Goal: Information Seeking & Learning: Learn about a topic

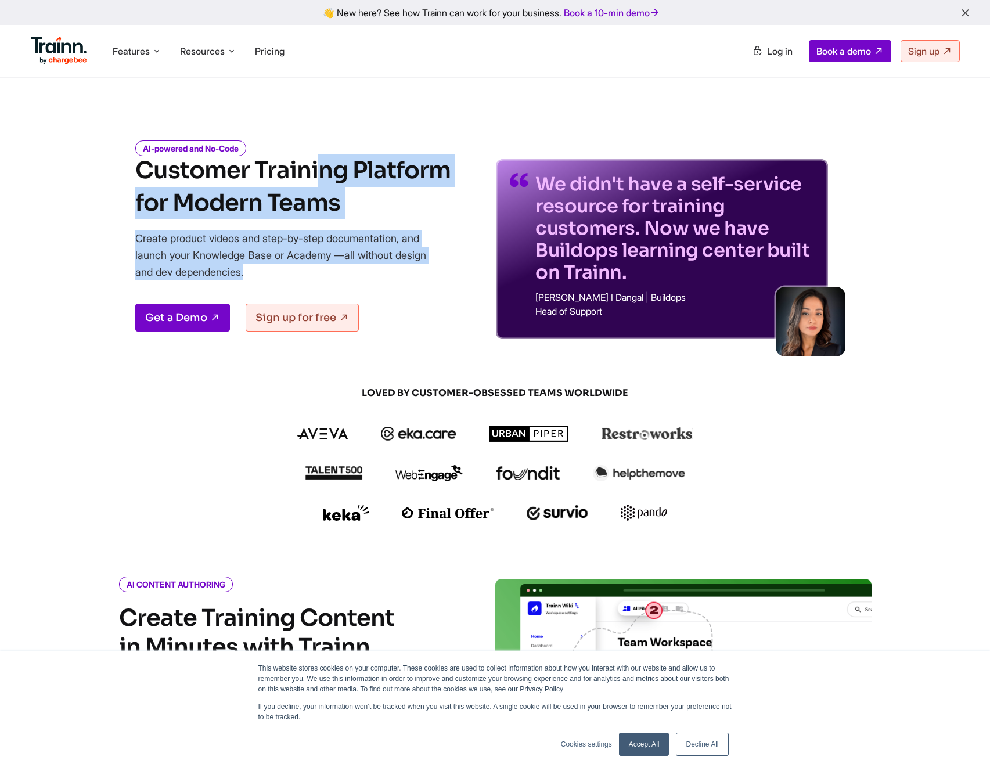
drag, startPoint x: 110, startPoint y: 168, endPoint x: 394, endPoint y: 286, distance: 308.1
click at [394, 286] on div "AI-powered and No-Code Customer Training Platform for Modern Teams Create produ…" at bounding box center [495, 231] width 836 height 215
click at [394, 286] on div "AI-powered and No-Code Customer Training Platform for Modern Teams Create produ…" at bounding box center [292, 241] width 315 height 196
drag, startPoint x: 328, startPoint y: 272, endPoint x: 86, endPoint y: 171, distance: 261.7
click at [86, 171] on div "AI-powered and No-Code Customer Training Platform for Modern Teams Create produ…" at bounding box center [495, 231] width 836 height 215
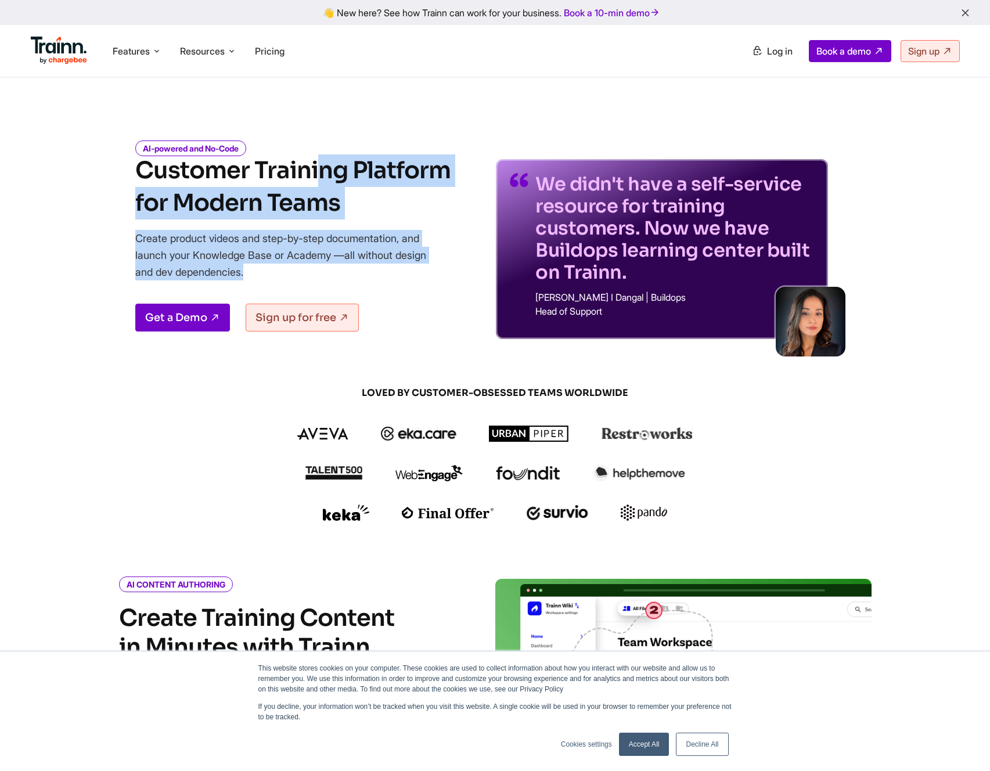
click at [86, 171] on div "AI-powered and No-Code Customer Training Platform for Modern Teams Create produ…" at bounding box center [495, 231] width 836 height 215
drag, startPoint x: 86, startPoint y: 171, endPoint x: 288, endPoint y: 270, distance: 224.8
click at [288, 270] on div "AI-powered and No-Code Customer Training Platform for Modern Teams Create produ…" at bounding box center [495, 231] width 836 height 215
click at [288, 270] on p "Create product videos and step-by-step documentation, and launch your Knowledge…" at bounding box center [289, 255] width 308 height 50
drag, startPoint x: 288, startPoint y: 270, endPoint x: 68, endPoint y: 170, distance: 241.6
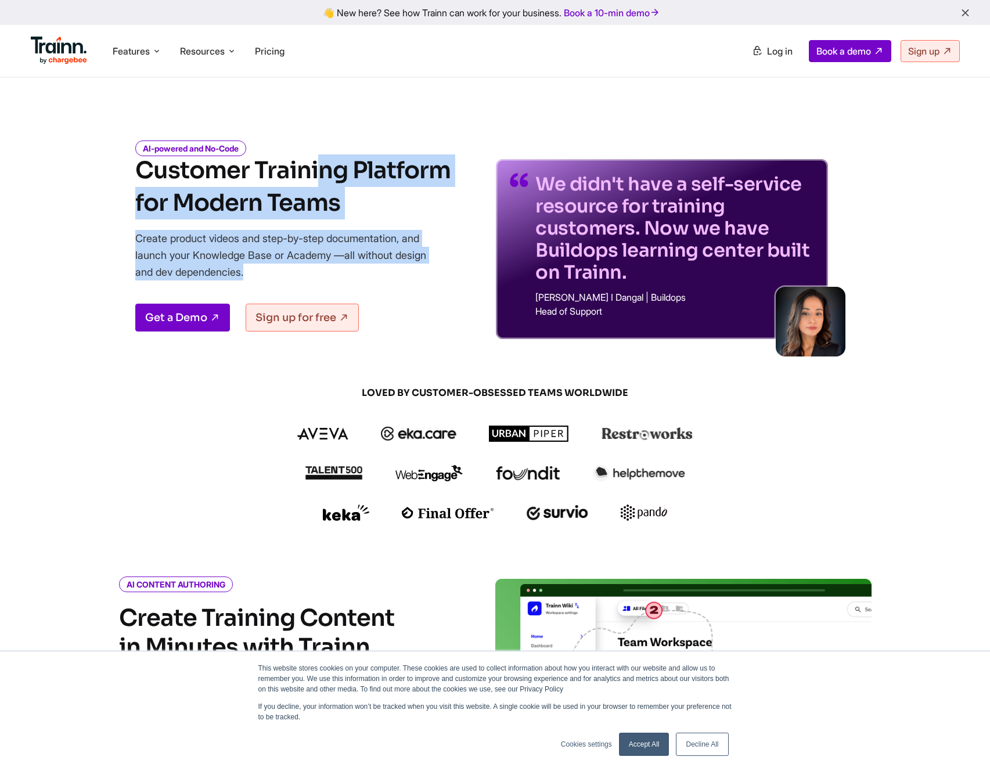
drag, startPoint x: 68, startPoint y: 170, endPoint x: 337, endPoint y: 276, distance: 288.9
click at [337, 276] on p "Create product videos and step-by-step documentation, and launch your Knowledge…" at bounding box center [289, 255] width 308 height 50
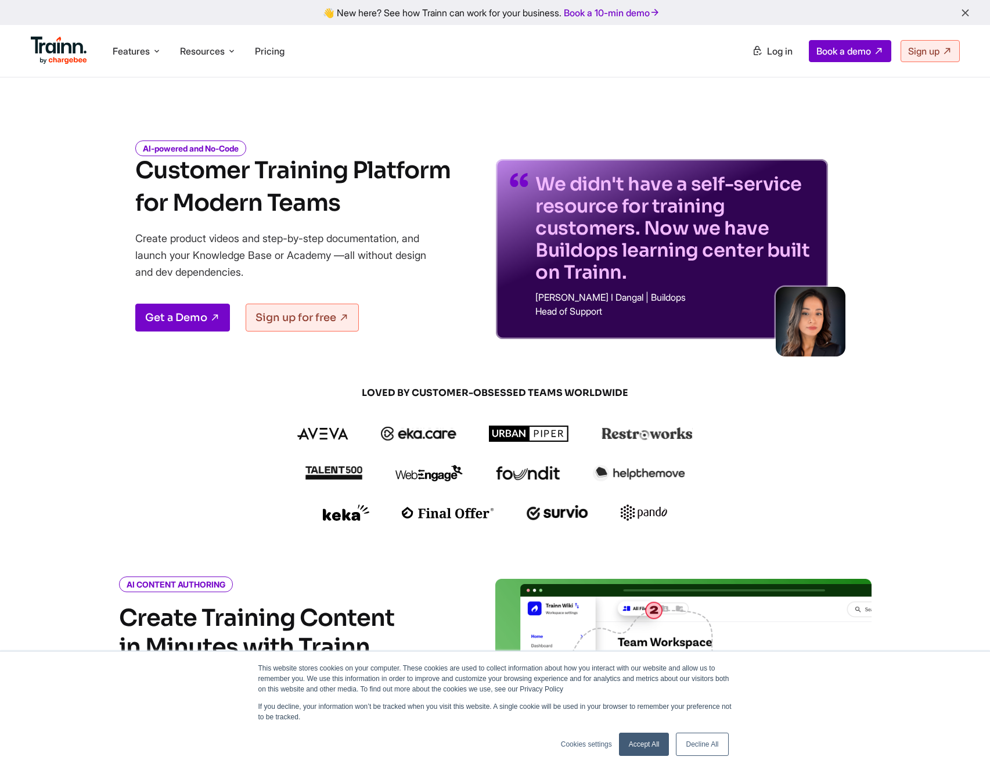
drag, startPoint x: 626, startPoint y: 313, endPoint x: 533, endPoint y: 192, distance: 152.3
click at [533, 192] on div "We didn't have a self-service resource for training customers. Now we have Buil…" at bounding box center [662, 249] width 332 height 180
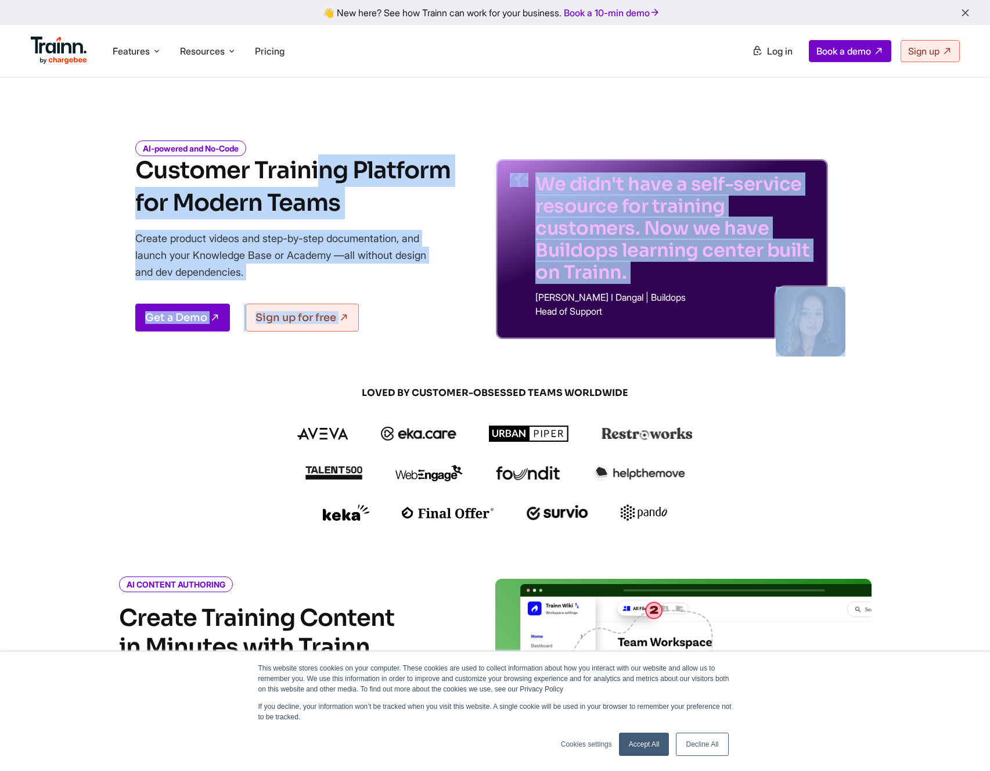
drag, startPoint x: 135, startPoint y: 168, endPoint x: 465, endPoint y: 288, distance: 351.2
click at [465, 288] on div "AI-powered and No-Code Customer Training Platform for Modern Teams Create produ…" at bounding box center [495, 231] width 836 height 215
drag, startPoint x: 450, startPoint y: 284, endPoint x: 66, endPoint y: 161, distance: 403.4
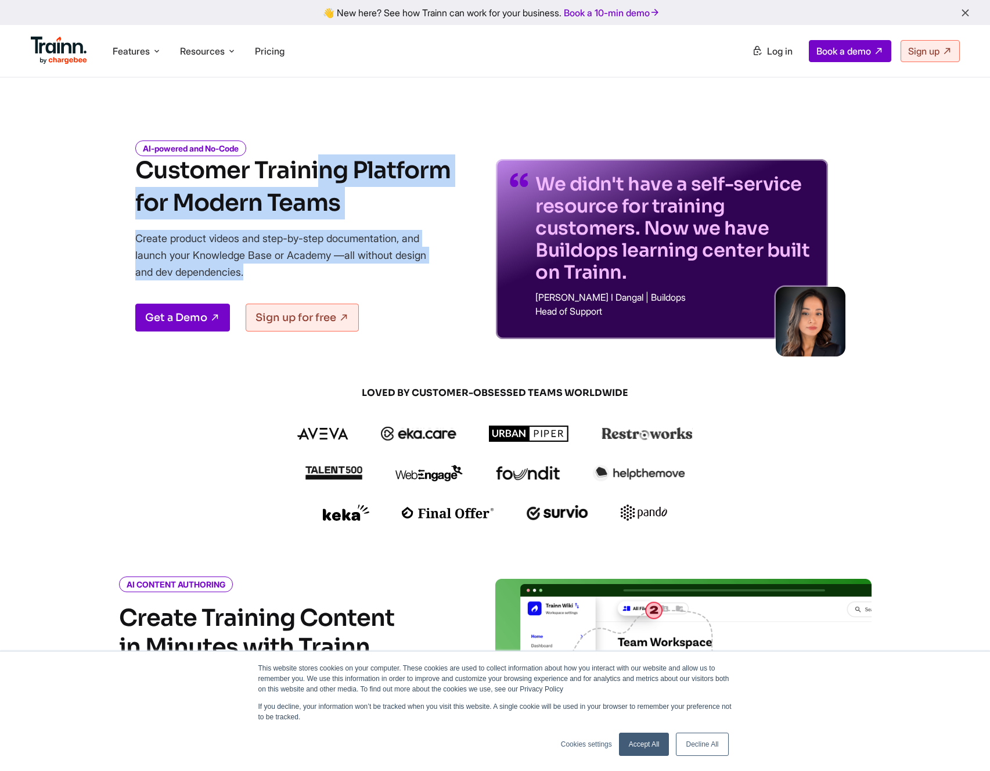
drag, startPoint x: 66, startPoint y: 161, endPoint x: 384, endPoint y: 279, distance: 339.4
click at [384, 279] on p "Create product videos and step-by-step documentation, and launch your Knowledge…" at bounding box center [289, 255] width 308 height 50
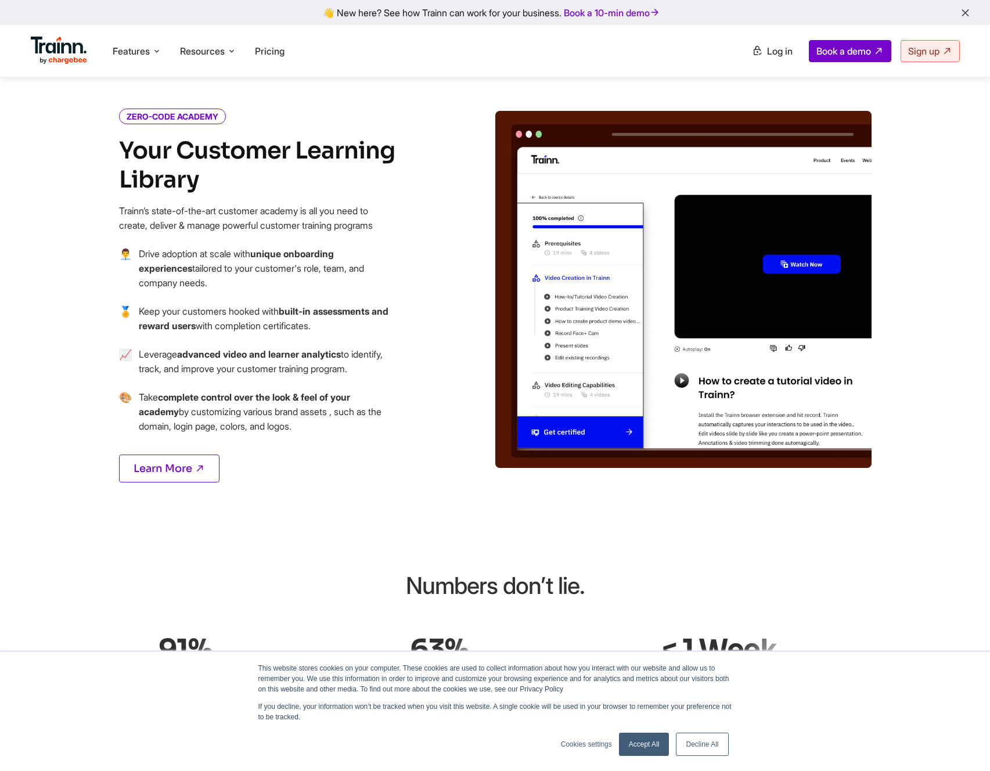
scroll to position [1295, 0]
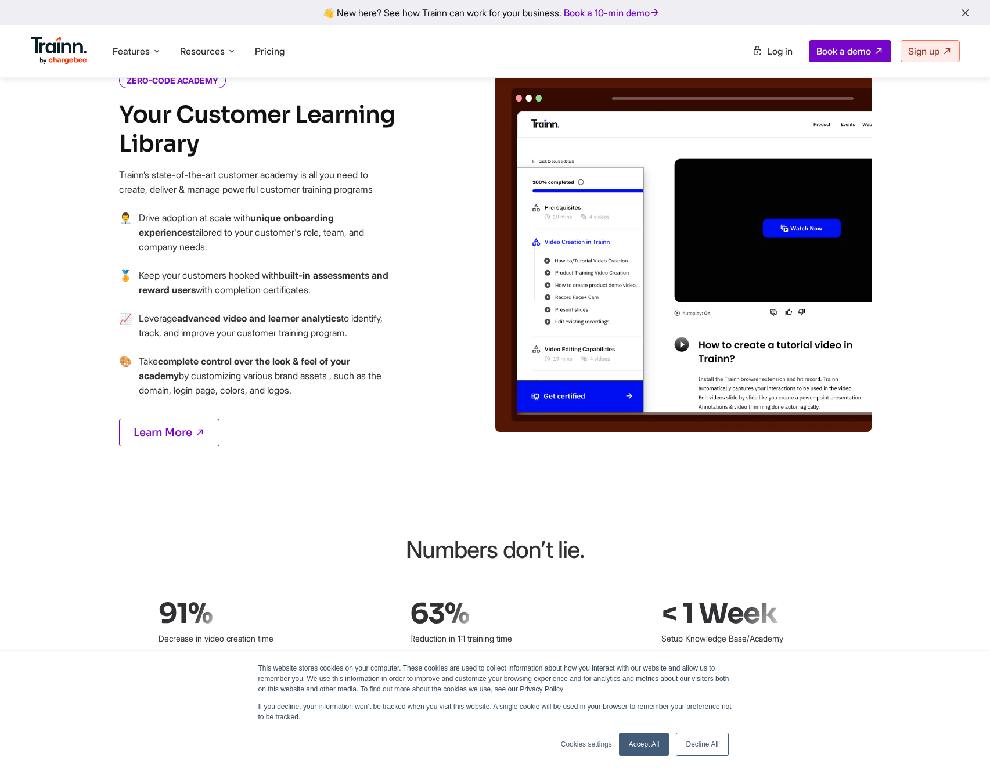
click at [53, 62] on img at bounding box center [59, 51] width 57 height 28
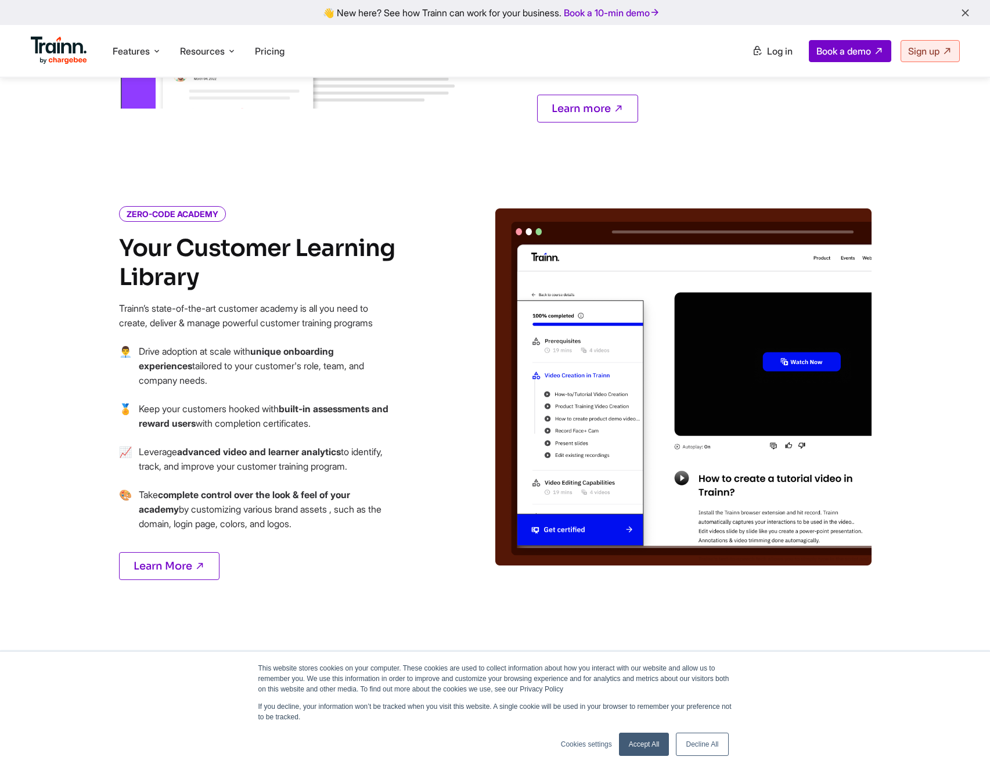
scroll to position [1142, 0]
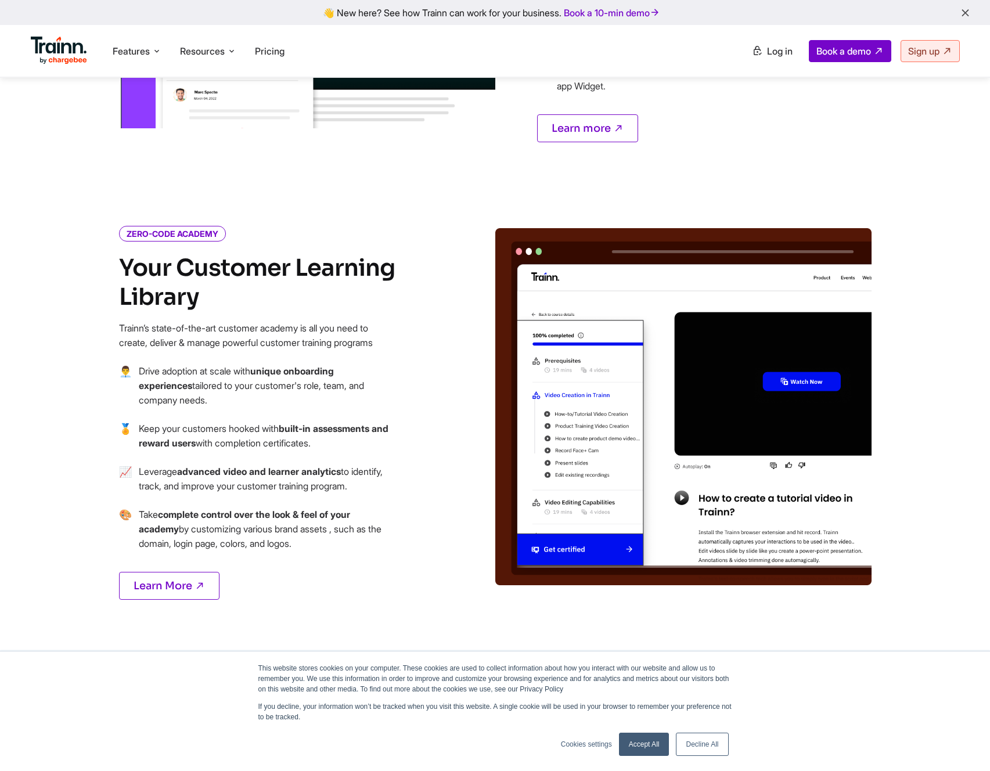
drag, startPoint x: 167, startPoint y: 262, endPoint x: 369, endPoint y: 558, distance: 358.2
click at [369, 558] on div "ZERO-CODE ACADEMY Your Customer Learning Library Trainn’s state-of-the-art cust…" at bounding box center [286, 427] width 418 height 399
click at [369, 565] on p "Learn More" at bounding box center [258, 582] width 279 height 35
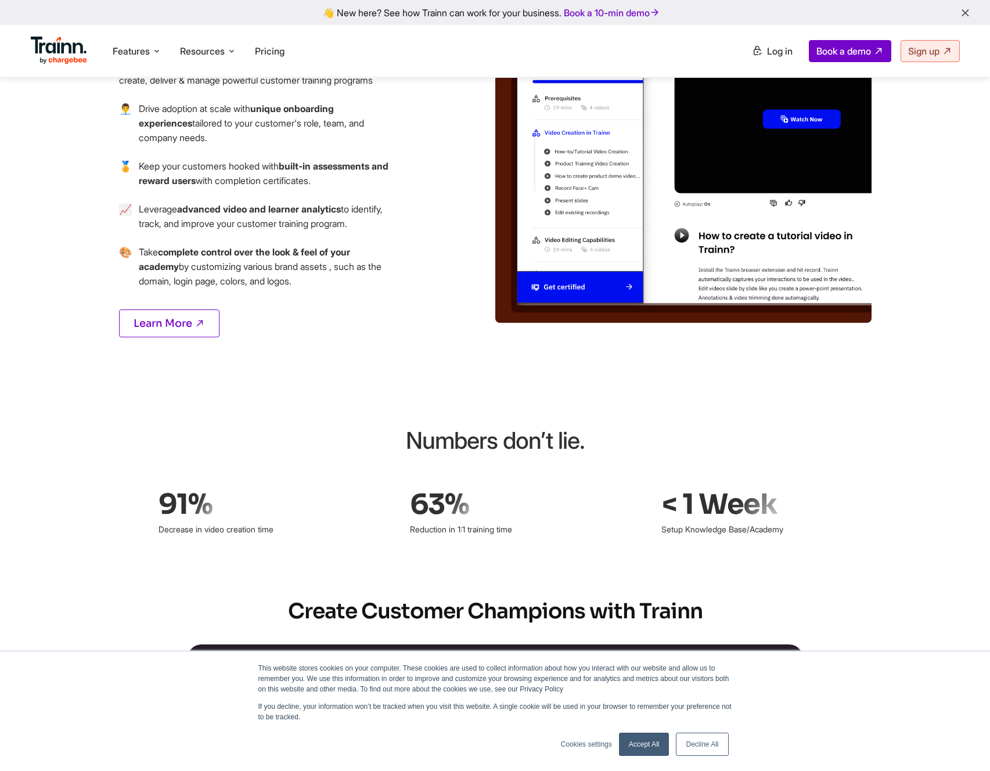
scroll to position [1599, 0]
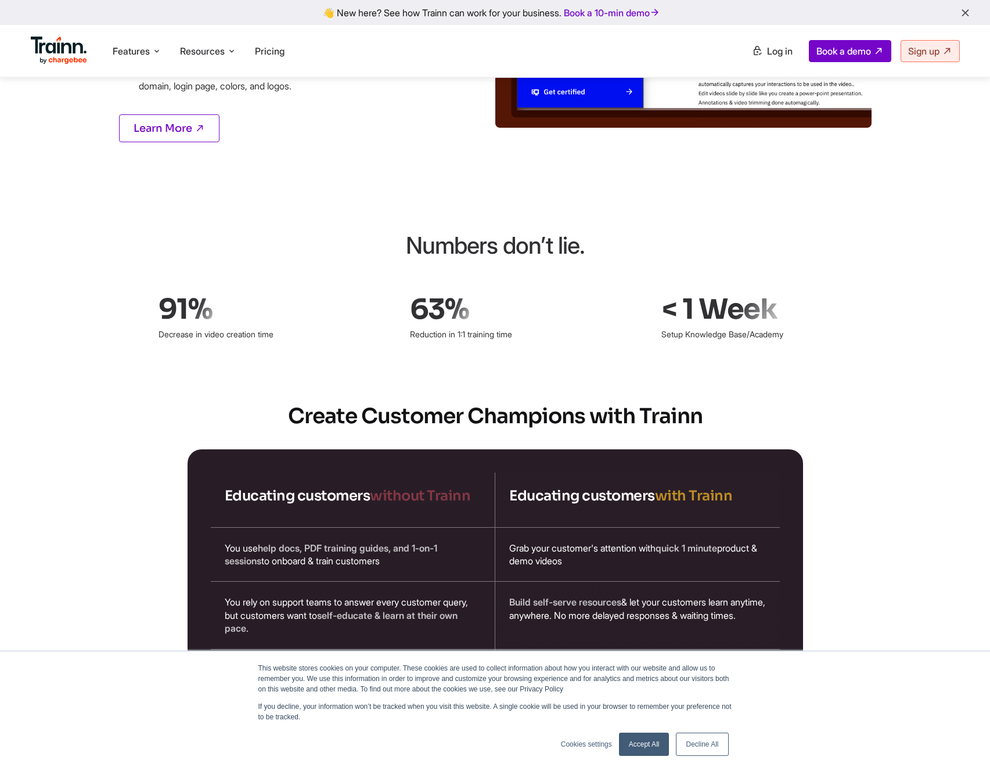
click at [648, 741] on link "Accept All" at bounding box center [644, 743] width 50 height 23
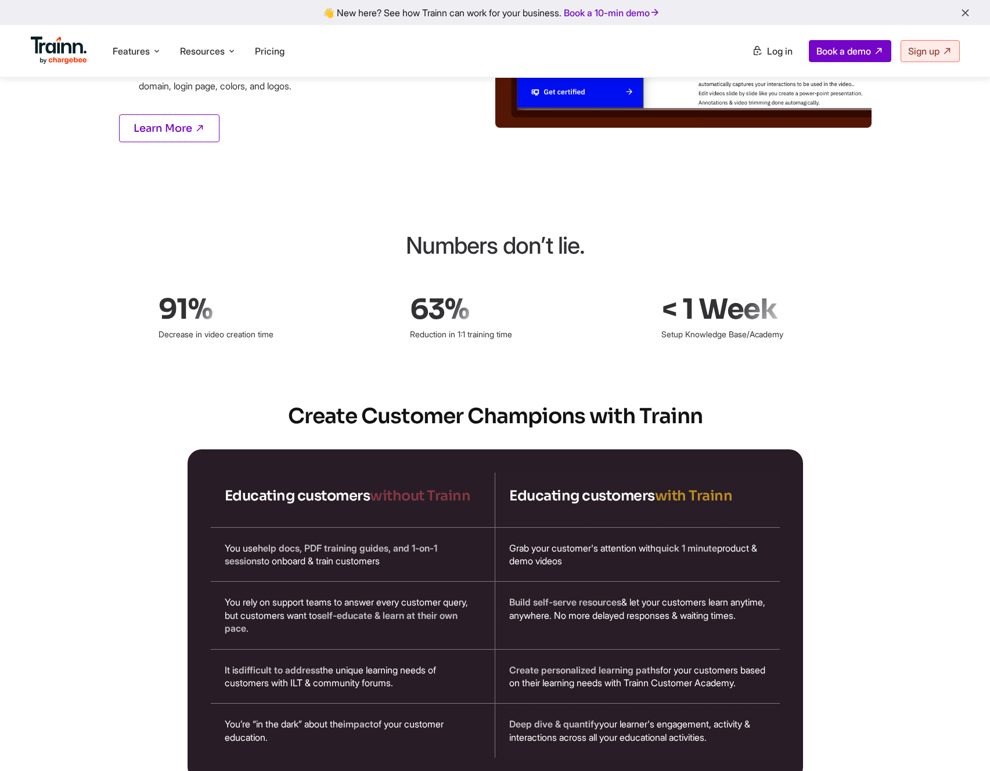
scroll to position [0, 0]
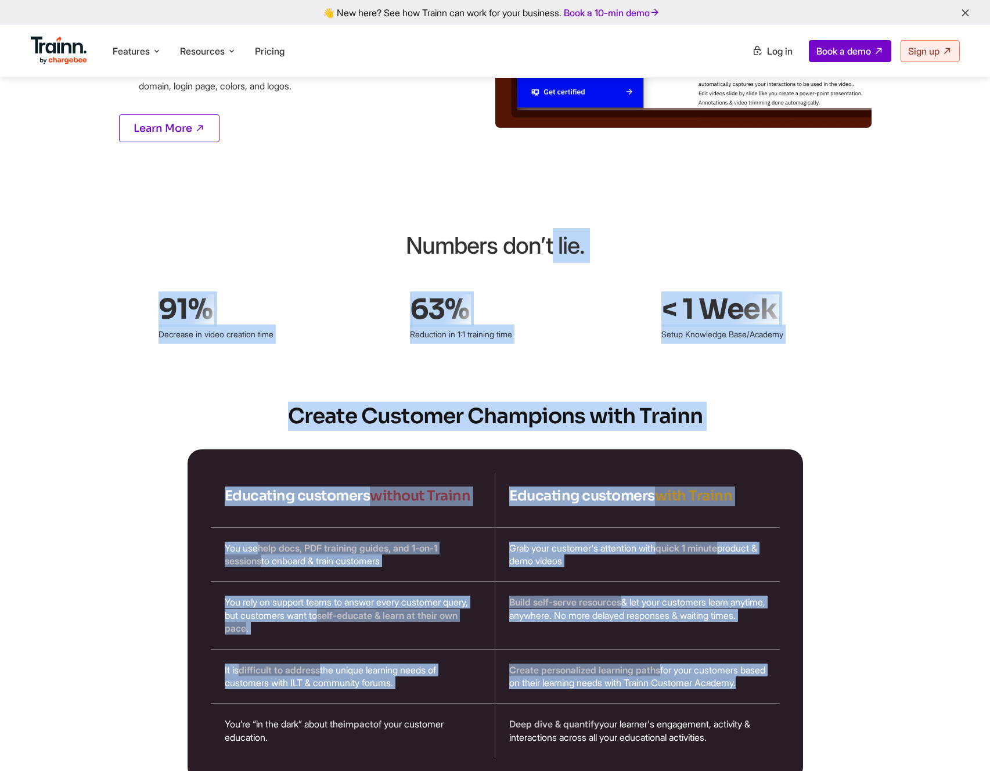
drag, startPoint x: 409, startPoint y: 259, endPoint x: 680, endPoint y: 688, distance: 507.4
click at [701, 677] on div "Create personalized learning paths for your customers based on their learning n…" at bounding box center [637, 676] width 284 height 54
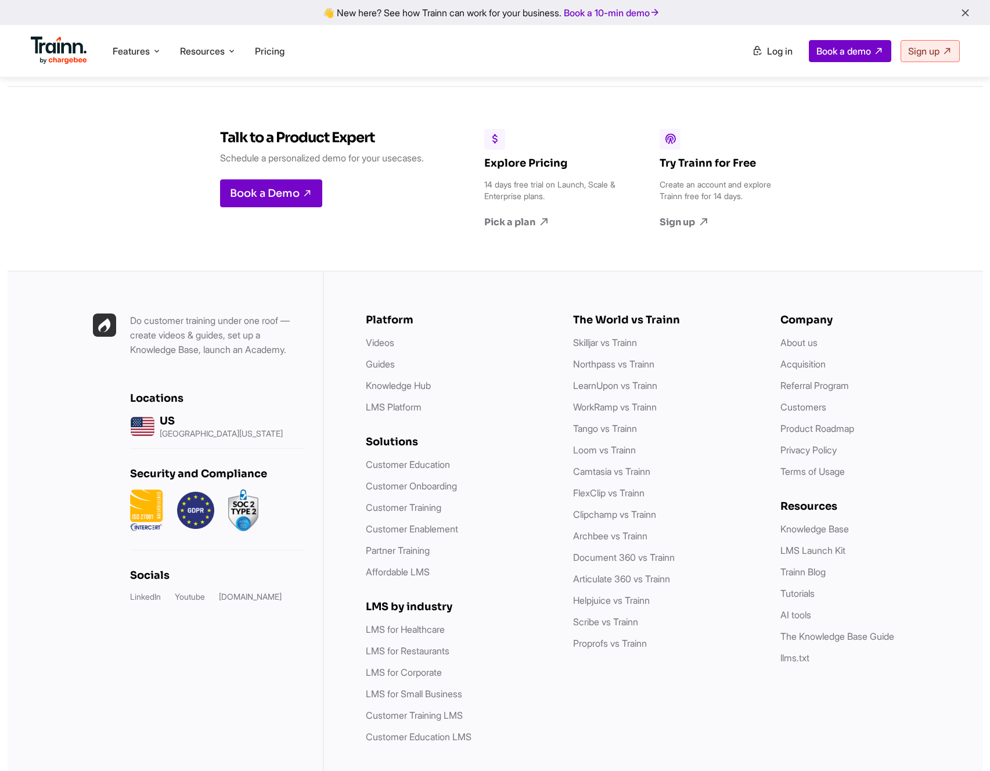
scroll to position [3115, 0]
click at [786, 336] on ul "About us Acquisition Referral Program Customers Product Roadmap Privacy Policy …" at bounding box center [872, 406] width 184 height 143
click at [795, 358] on link "Acquisition" at bounding box center [802, 364] width 45 height 12
click at [799, 337] on link "About us" at bounding box center [798, 343] width 37 height 12
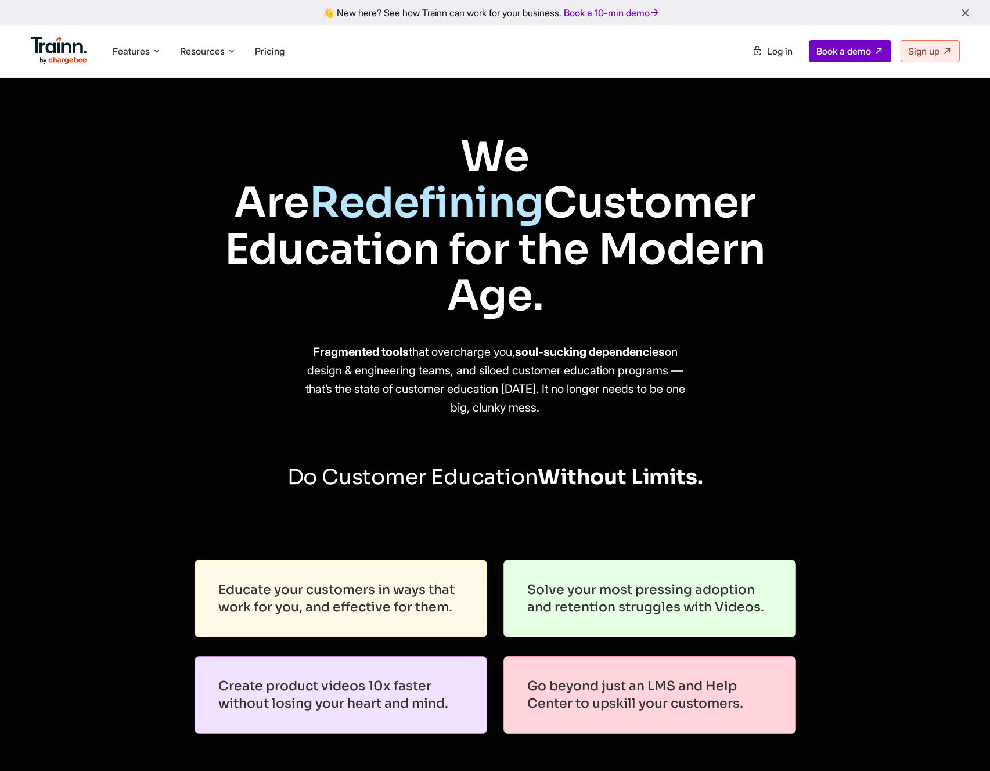
drag, startPoint x: 254, startPoint y: 118, endPoint x: 601, endPoint y: 413, distance: 455.8
click at [602, 457] on h2 "Do Customer Education Without Limits." at bounding box center [495, 476] width 990 height 39
drag, startPoint x: 778, startPoint y: 471, endPoint x: 102, endPoint y: 48, distance: 798.1
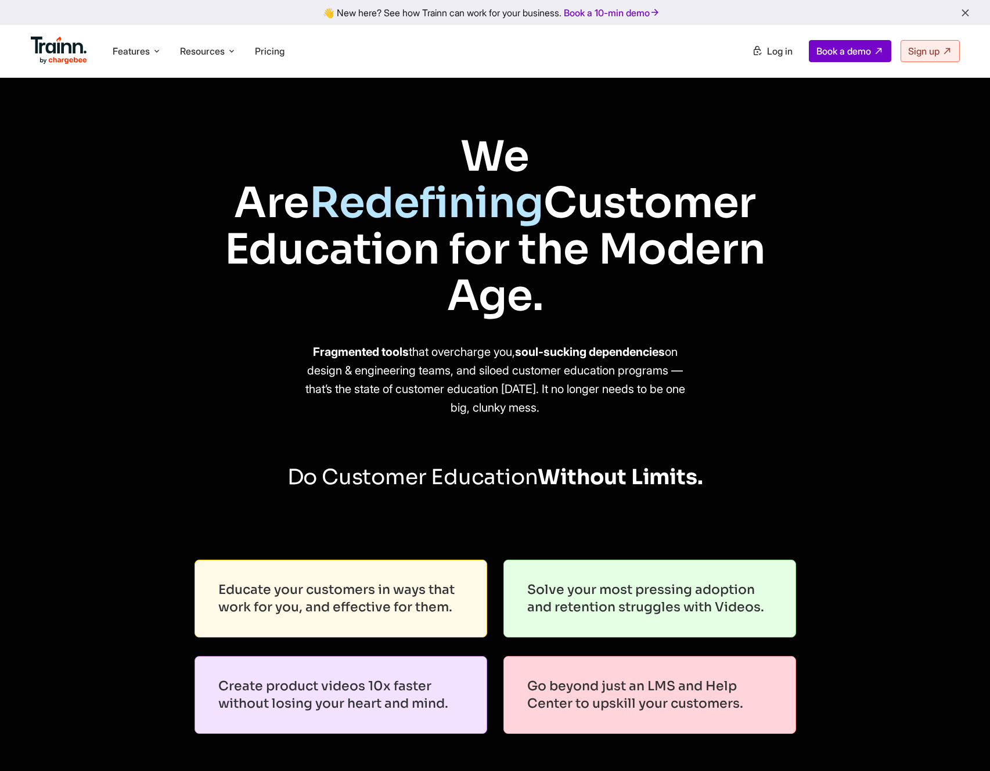
click at [205, 271] on h1 "We Are Redefining Customer Education for the Modern Age." at bounding box center [495, 226] width 594 height 186
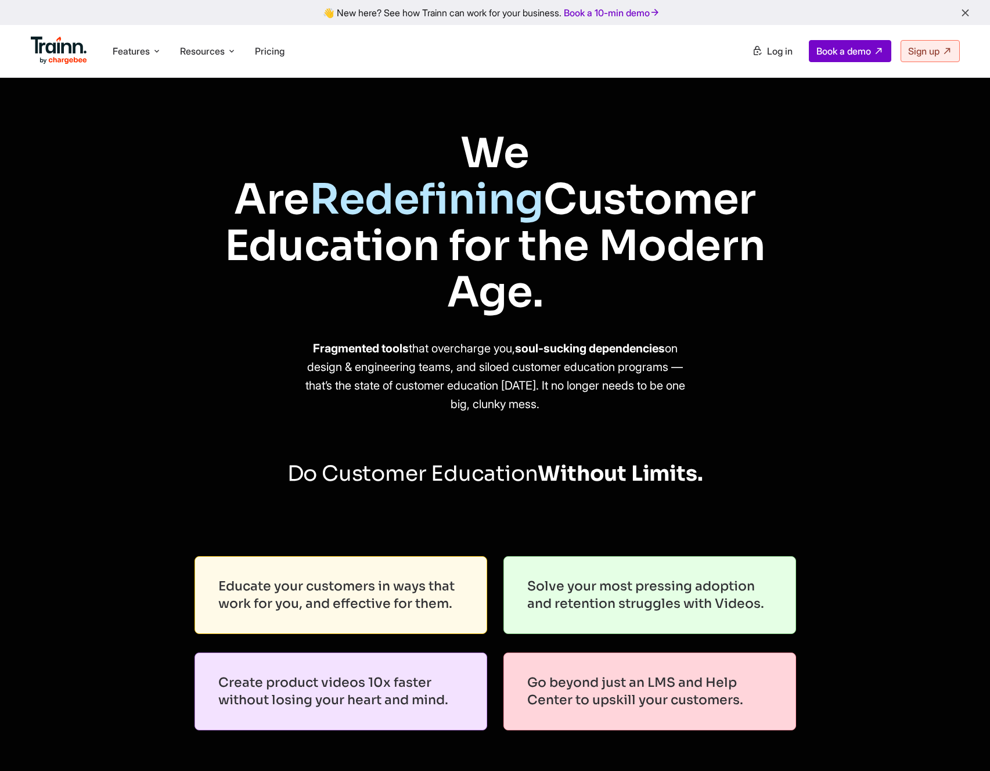
drag, startPoint x: 454, startPoint y: 217, endPoint x: 770, endPoint y: 377, distance: 353.5
click at [770, 377] on div "We Are Redefining Customer Education for the Modern Age. Fragmented tools that …" at bounding box center [495, 264] width 836 height 380
click at [766, 378] on div "We Are Redefining Customer Education for the Modern Age. Fragmented tools that …" at bounding box center [495, 264] width 836 height 380
drag, startPoint x: 517, startPoint y: 367, endPoint x: 263, endPoint y: 183, distance: 313.7
click at [263, 183] on div "We Are Redefining Customer Education for the Modern Age. Fragmented tools that …" at bounding box center [495, 264] width 836 height 380
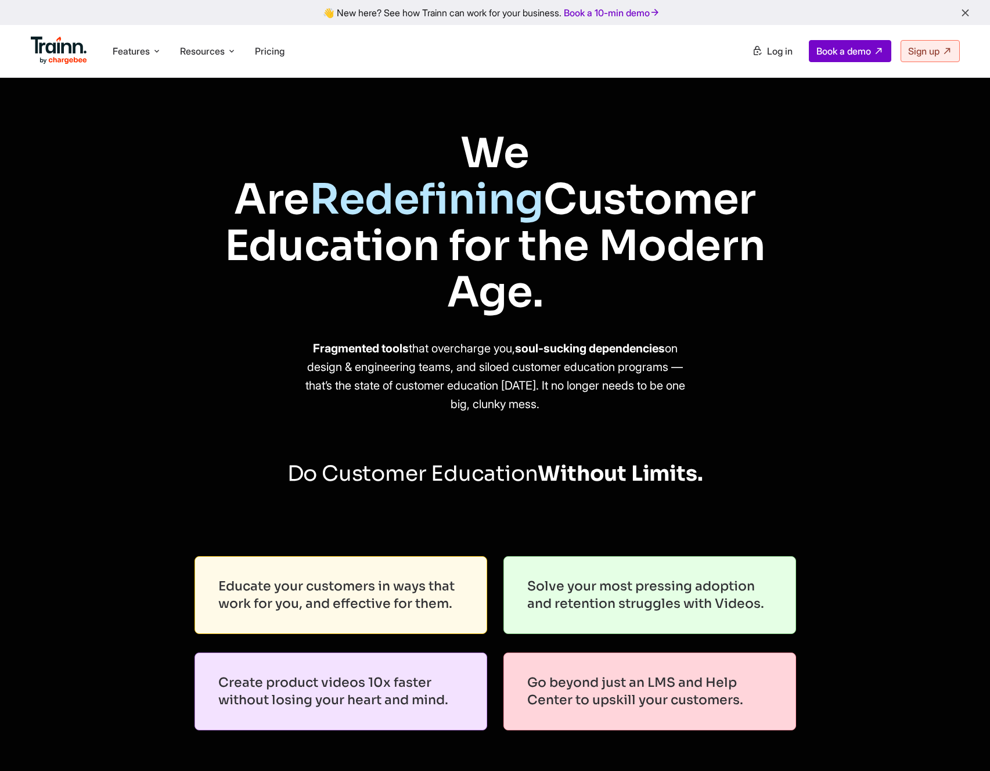
click at [263, 183] on h1 "We Are Redefining Customer Education for the Modern Age." at bounding box center [495, 223] width 594 height 186
drag, startPoint x: 302, startPoint y: 161, endPoint x: 786, endPoint y: 514, distance: 599.4
click at [786, 556] on div "Solve your most pressing adoption and retention struggles with Videos." at bounding box center [649, 595] width 293 height 78
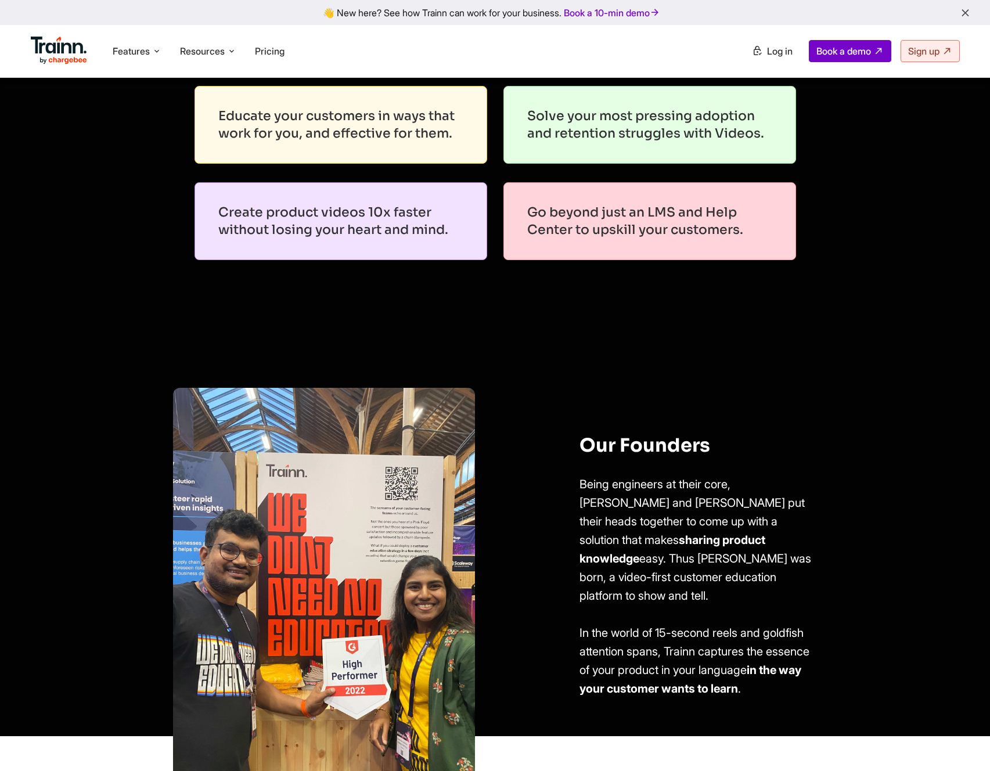
scroll to position [470, 0]
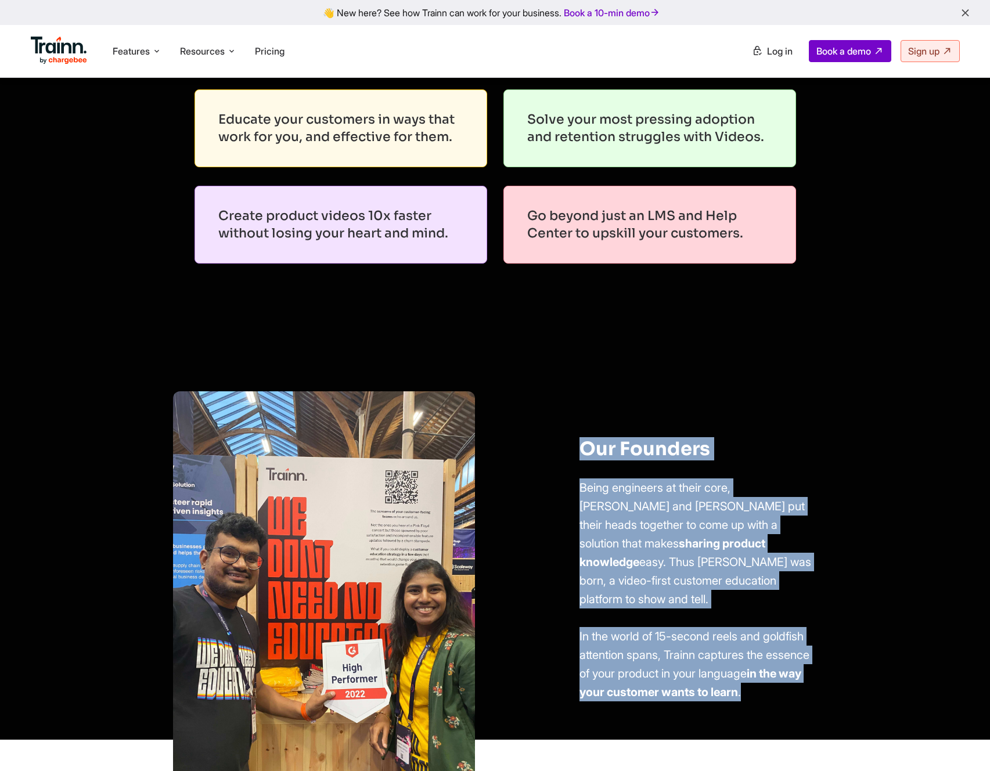
drag, startPoint x: 664, startPoint y: 639, endPoint x: 572, endPoint y: 391, distance: 264.2
click at [572, 438] on div "Our Founders Being engineers at their core, Vivek and Sumana put their heads to…" at bounding box center [677, 569] width 268 height 263
drag, startPoint x: 572, startPoint y: 391, endPoint x: 683, endPoint y: 641, distance: 273.1
click at [683, 641] on div "Our Founders Being engineers at their core, Vivek and Sumana put their heads to…" at bounding box center [677, 569] width 268 height 263
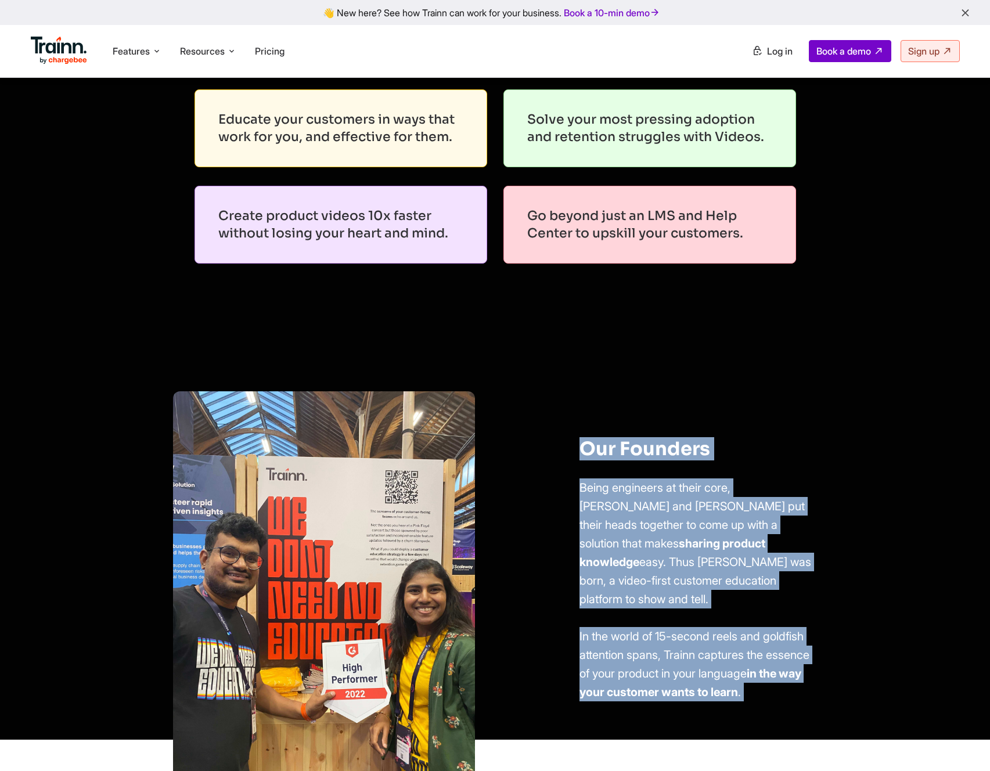
click at [683, 641] on p "In the world of 15-second reels and goldfish attention spans, Trainn captures t…" at bounding box center [695, 664] width 232 height 74
drag, startPoint x: 683, startPoint y: 641, endPoint x: 548, endPoint y: 346, distance: 323.6
click at [548, 391] on div "Our Founders Being engineers at their core, Vivek and Sumana put their heads to…" at bounding box center [677, 565] width 268 height 348
drag, startPoint x: 548, startPoint y: 347, endPoint x: 712, endPoint y: 678, distance: 369.4
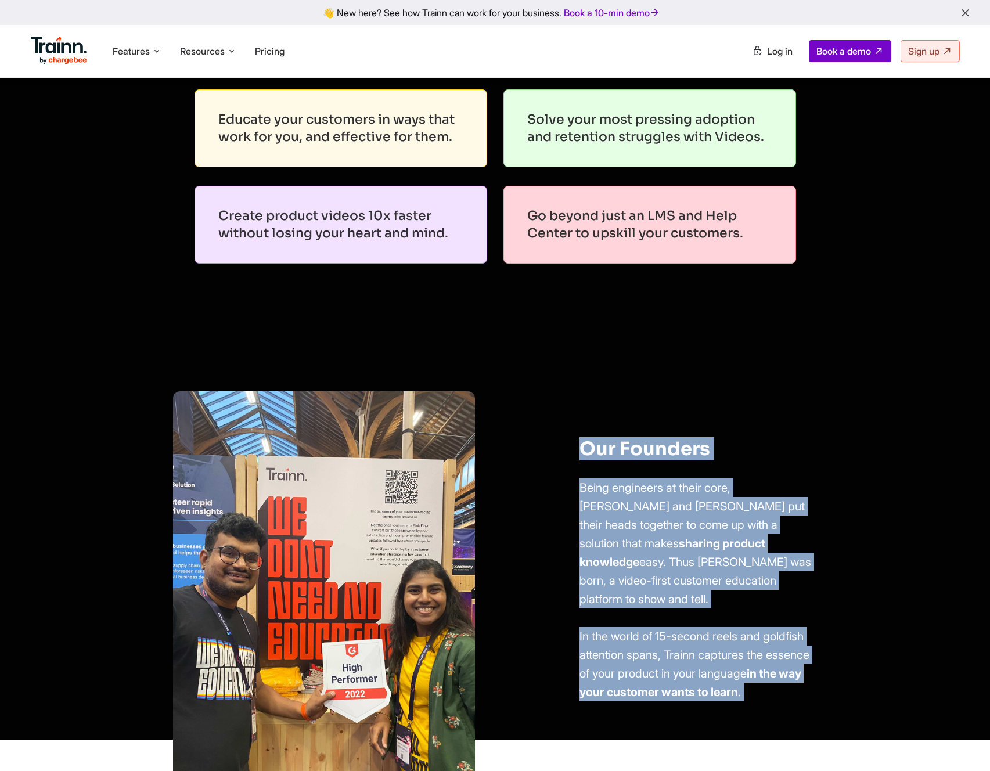
click at [712, 678] on div "Our Founders Being engineers at their core, Vivek and Sumana put their heads to…" at bounding box center [677, 565] width 268 height 348
drag, startPoint x: 712, startPoint y: 678, endPoint x: 534, endPoint y: 373, distance: 353.7
click at [534, 391] on div "Our Founders Being engineers at their core, Vivek and Sumana put their heads to…" at bounding box center [492, 565] width 638 height 348
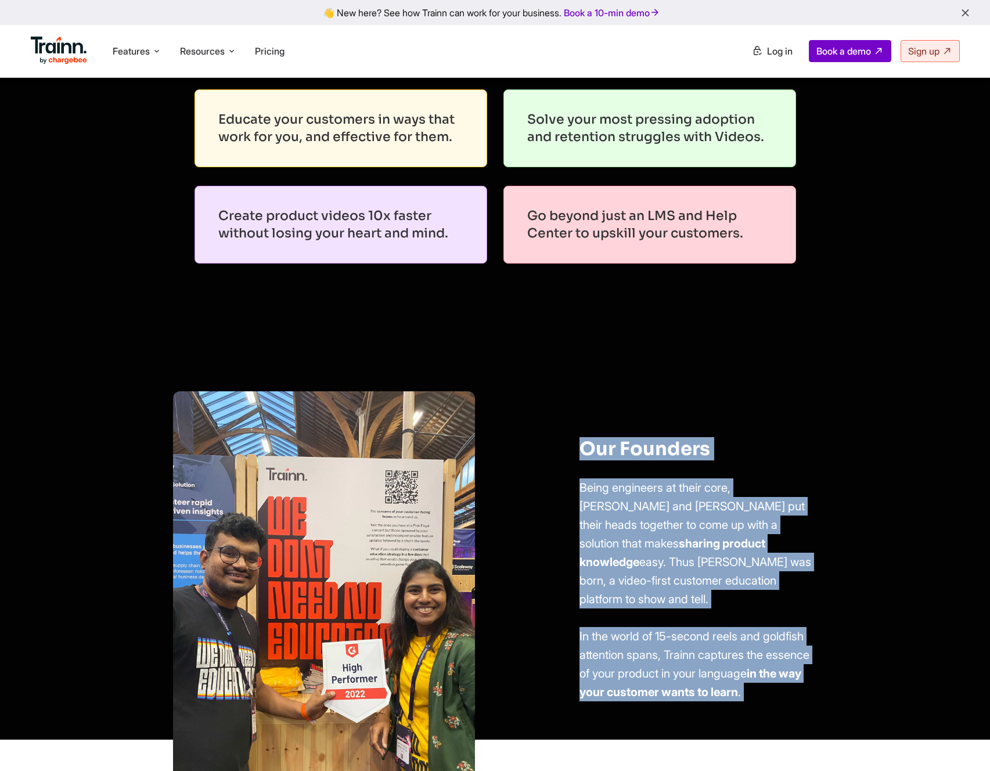
drag, startPoint x: 534, startPoint y: 373, endPoint x: 697, endPoint y: 669, distance: 338.5
click at [697, 669] on div "Our Founders Being engineers at their core, Vivek and Sumana put their heads to…" at bounding box center [492, 565] width 638 height 348
click at [697, 669] on div "Our Founders Being engineers at their core, Vivek and Sumana put their heads to…" at bounding box center [677, 565] width 268 height 348
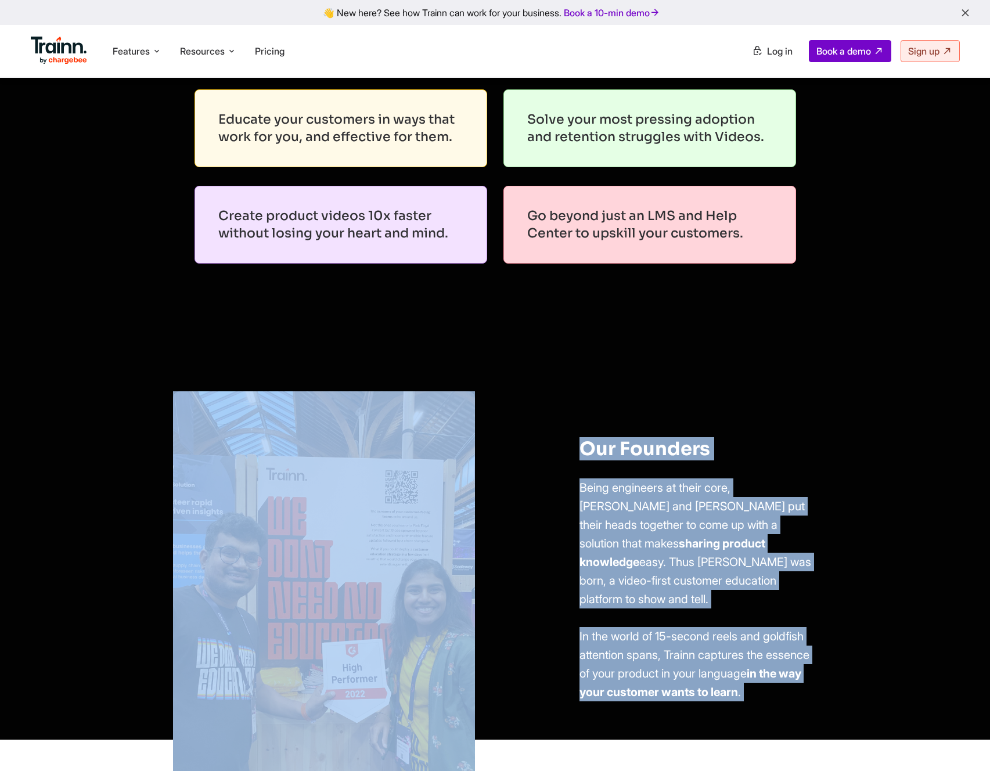
drag, startPoint x: 698, startPoint y: 670, endPoint x: 503, endPoint y: 316, distance: 404.7
click at [503, 322] on div "Our Founders Being engineers at their core, Vivek and Sumana put their heads to…" at bounding box center [495, 531] width 990 height 418
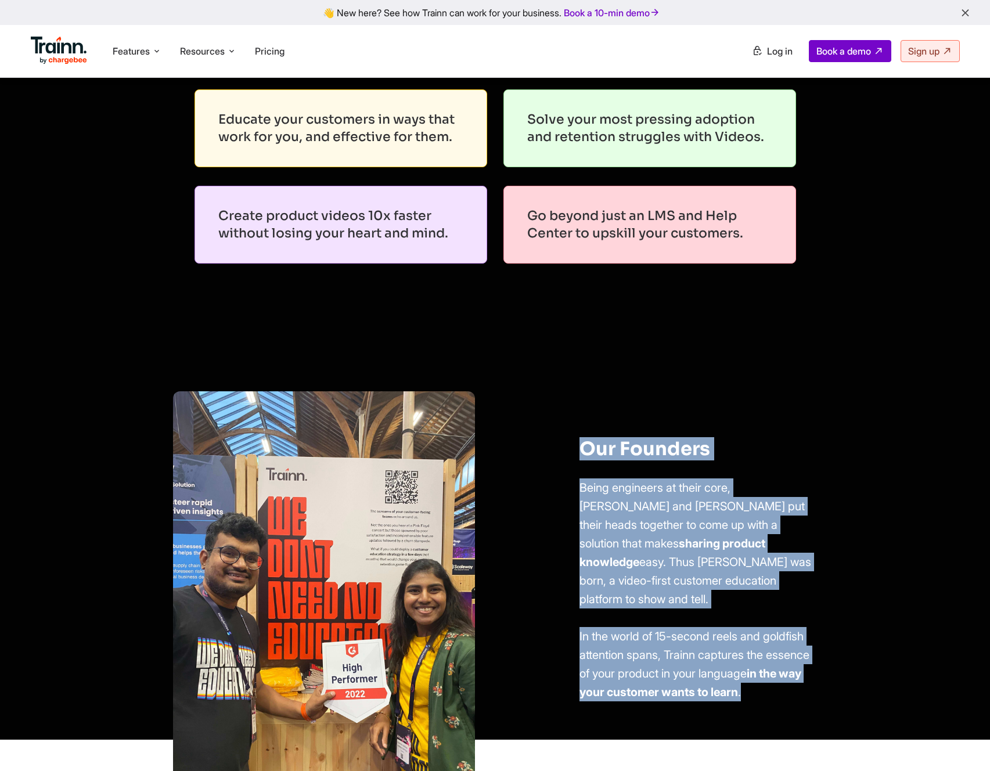
drag, startPoint x: 512, startPoint y: 342, endPoint x: 633, endPoint y: 663, distance: 342.7
click at [633, 663] on div "Our Founders Being engineers at their core, Vivek and Sumana put their heads to…" at bounding box center [495, 531] width 990 height 418
click at [633, 663] on div "Our Founders Being engineers at their core, Vivek and Sumana put their heads to…" at bounding box center [677, 565] width 268 height 348
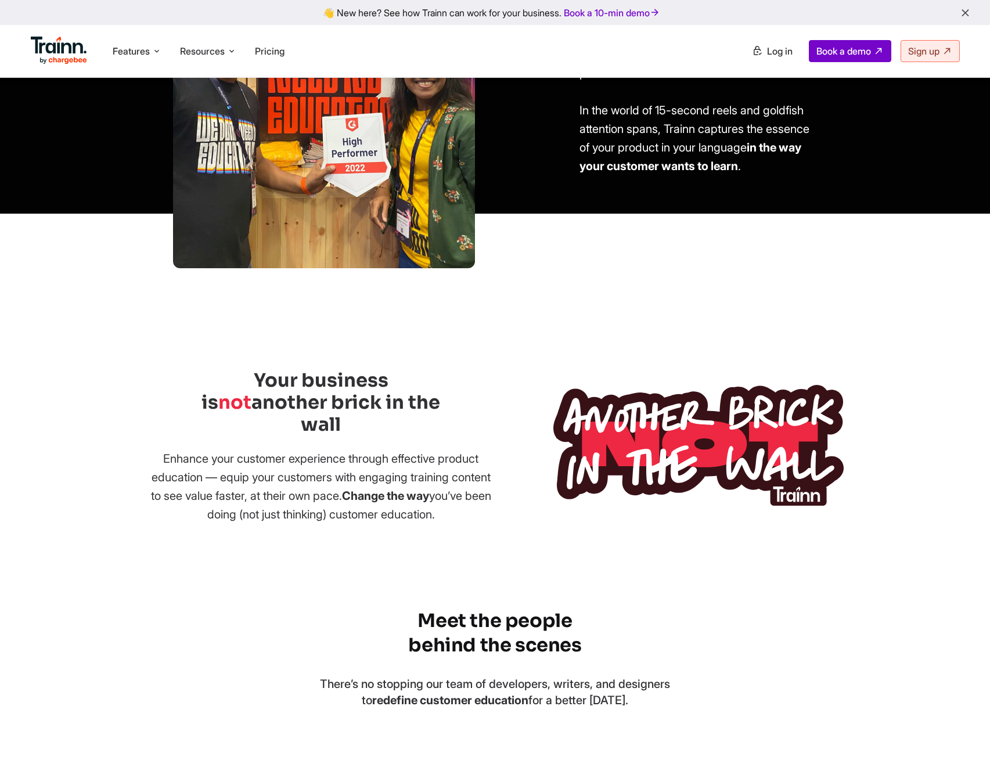
scroll to position [1005, 0]
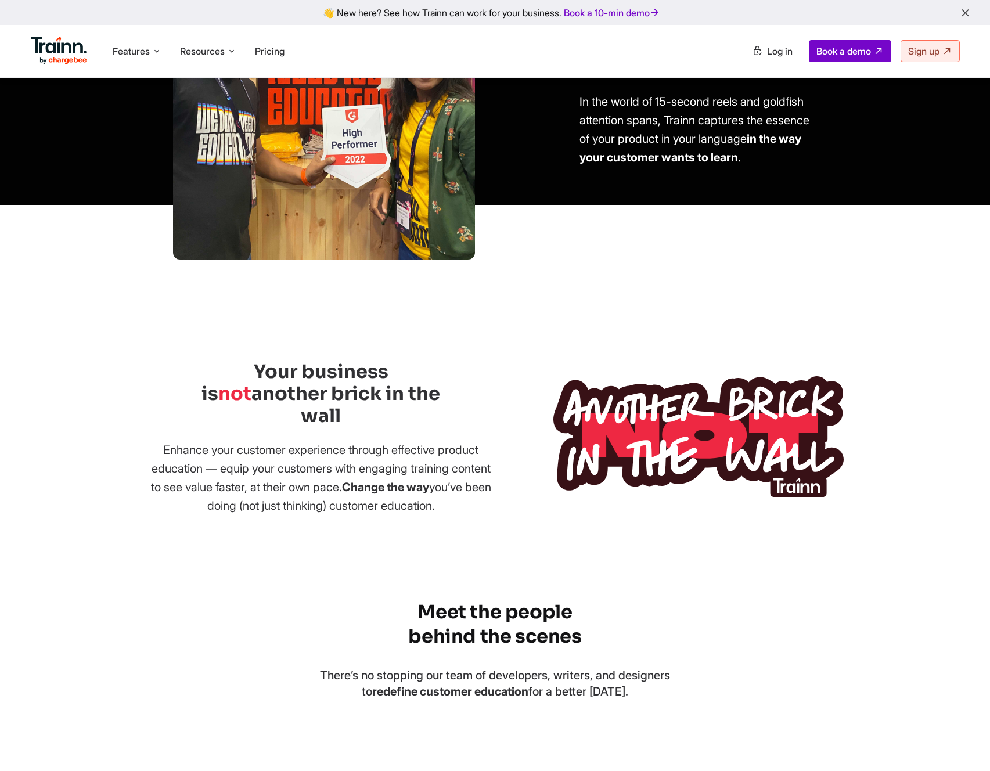
drag, startPoint x: 504, startPoint y: 443, endPoint x: 38, endPoint y: 263, distance: 500.1
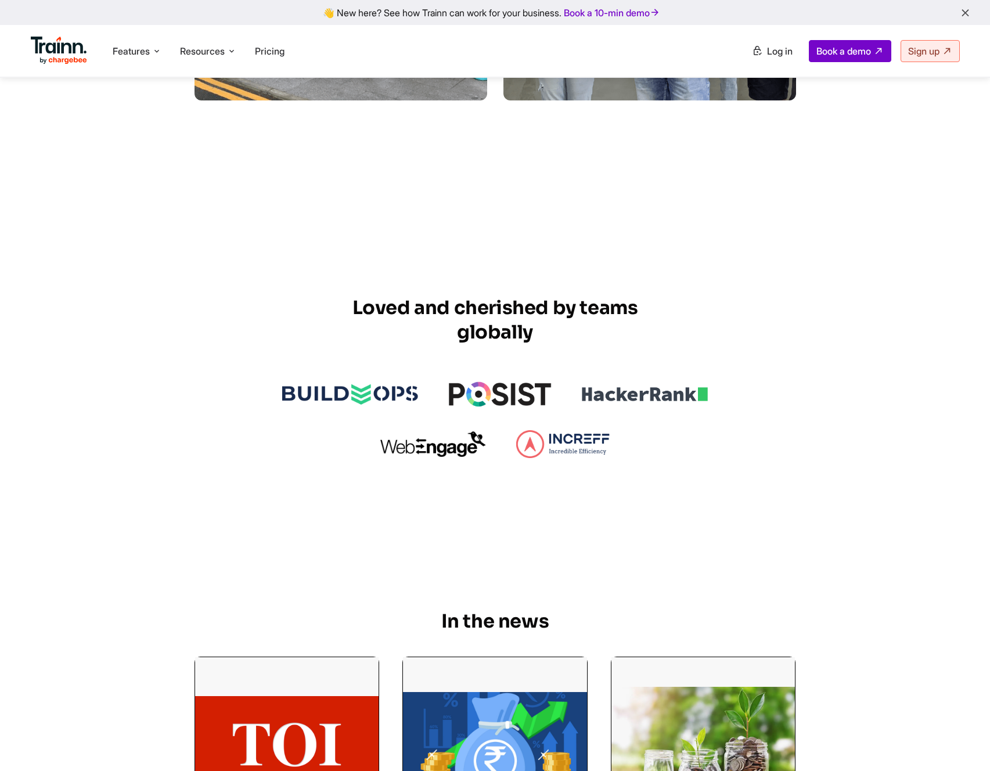
scroll to position [3028, 0]
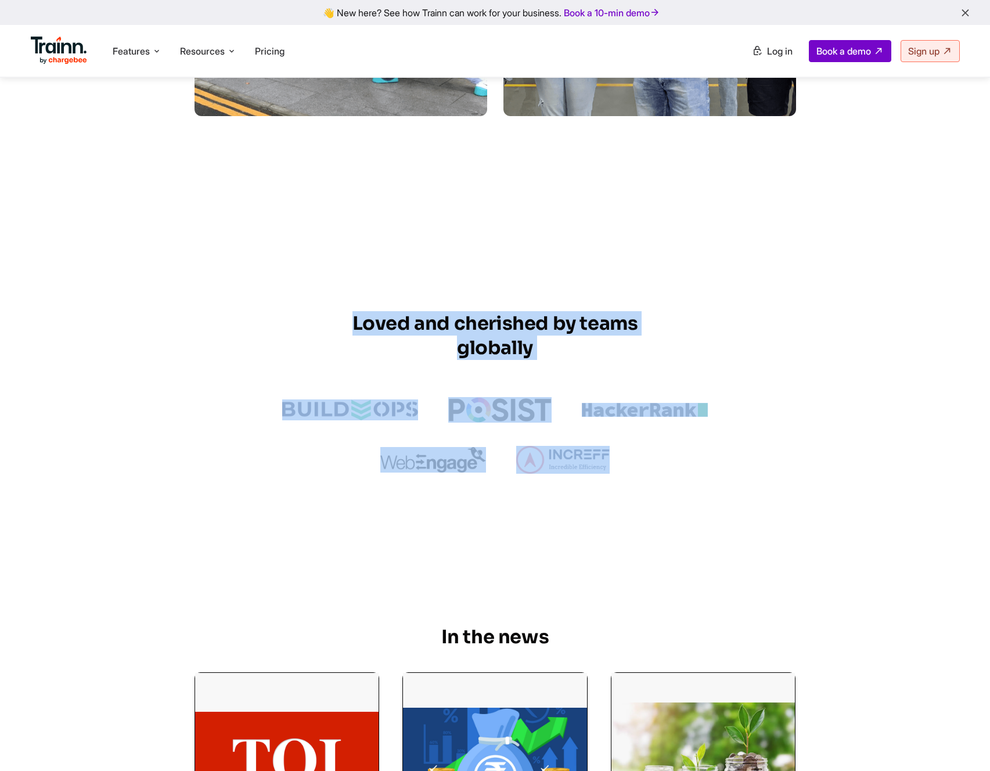
drag, startPoint x: 342, startPoint y: 238, endPoint x: 645, endPoint y: 427, distance: 357.2
click at [645, 427] on div "Loved and cherished by teams globally" at bounding box center [495, 364] width 836 height 265
click at [645, 427] on div at bounding box center [495, 447] width 464 height 100
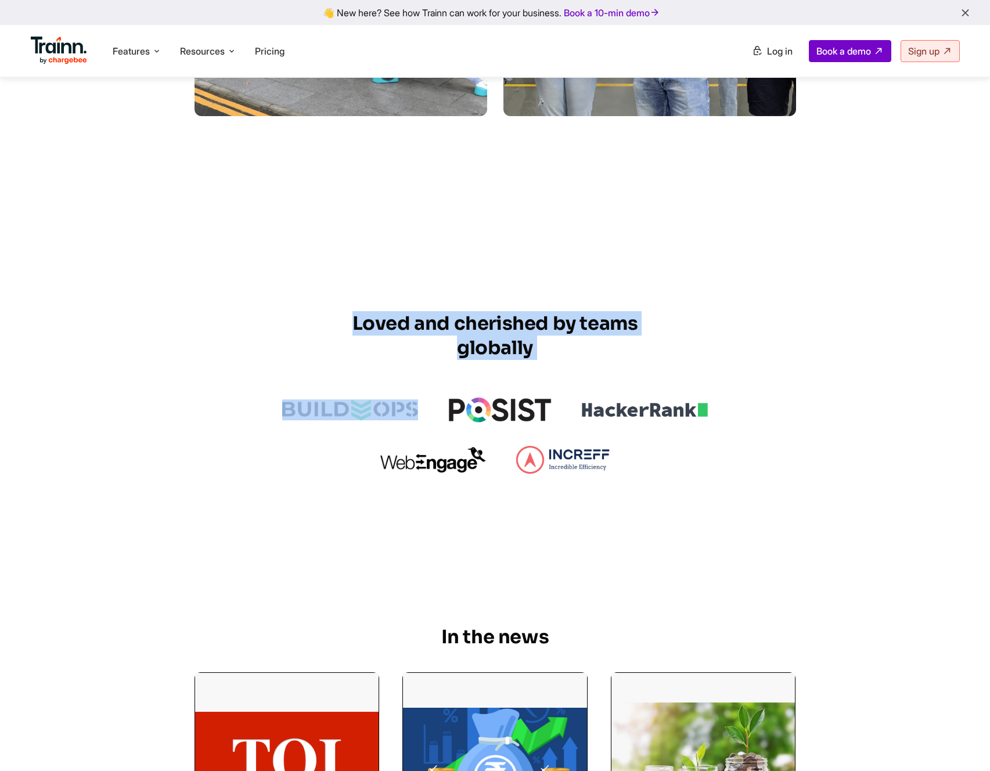
drag, startPoint x: 645, startPoint y: 427, endPoint x: 292, endPoint y: 266, distance: 388.5
click at [292, 266] on div "Loved and cherished by teams globally" at bounding box center [495, 364] width 836 height 265
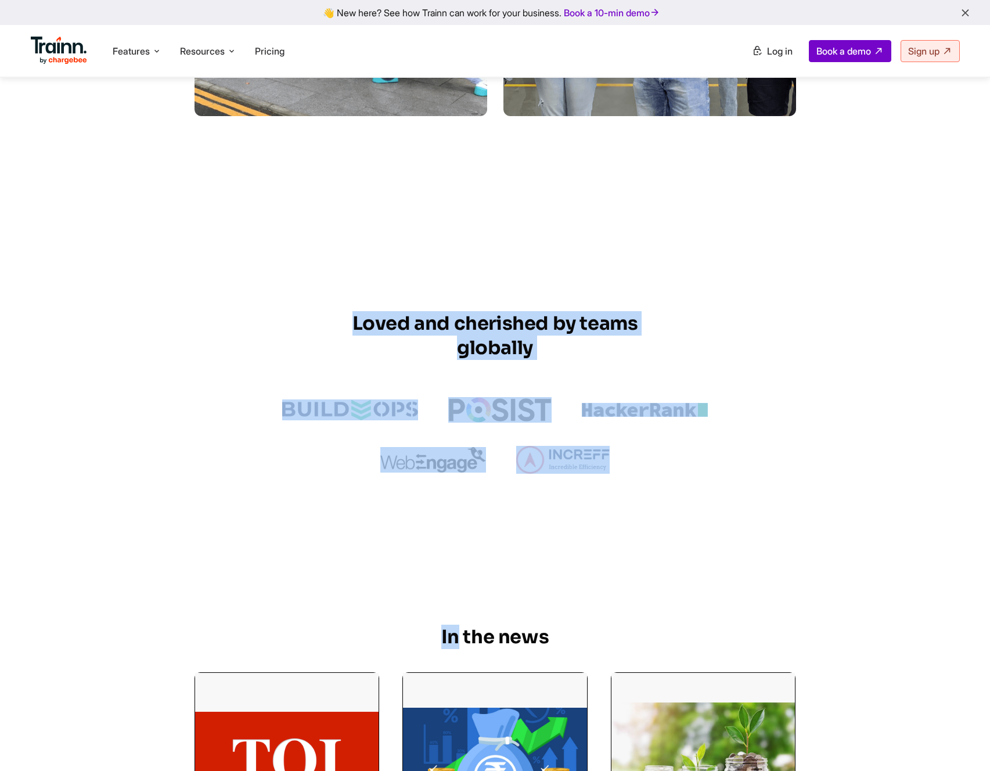
drag, startPoint x: 433, startPoint y: 360, endPoint x: 689, endPoint y: 497, distance: 290.8
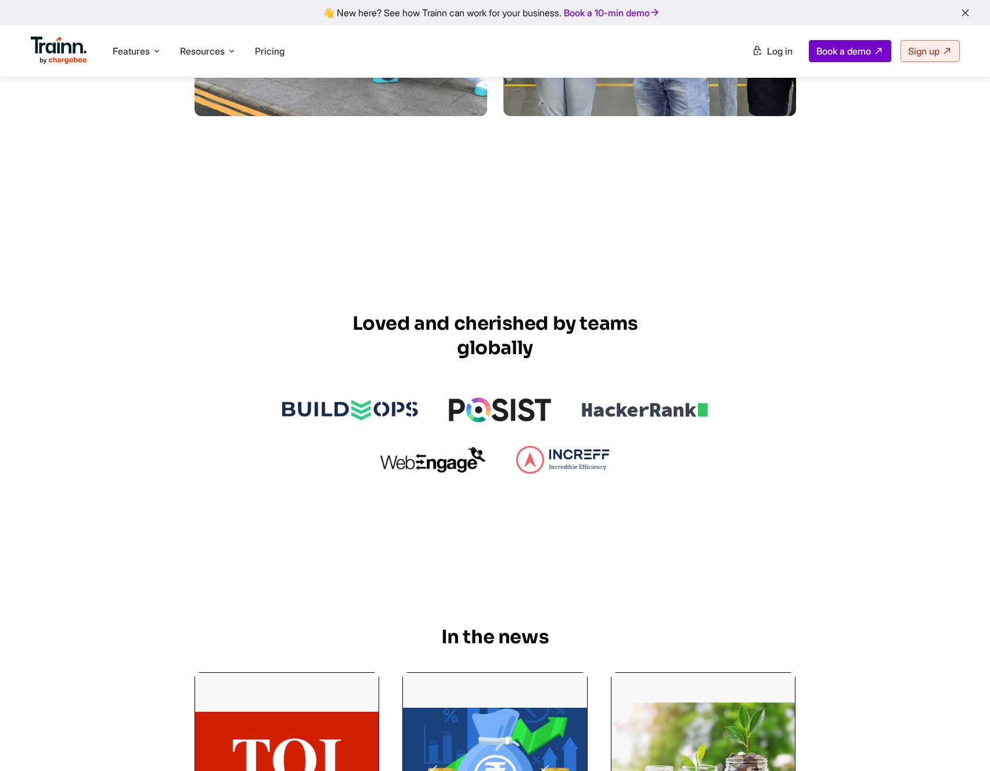
click at [638, 624] on div "In the news" at bounding box center [495, 636] width 346 height 24
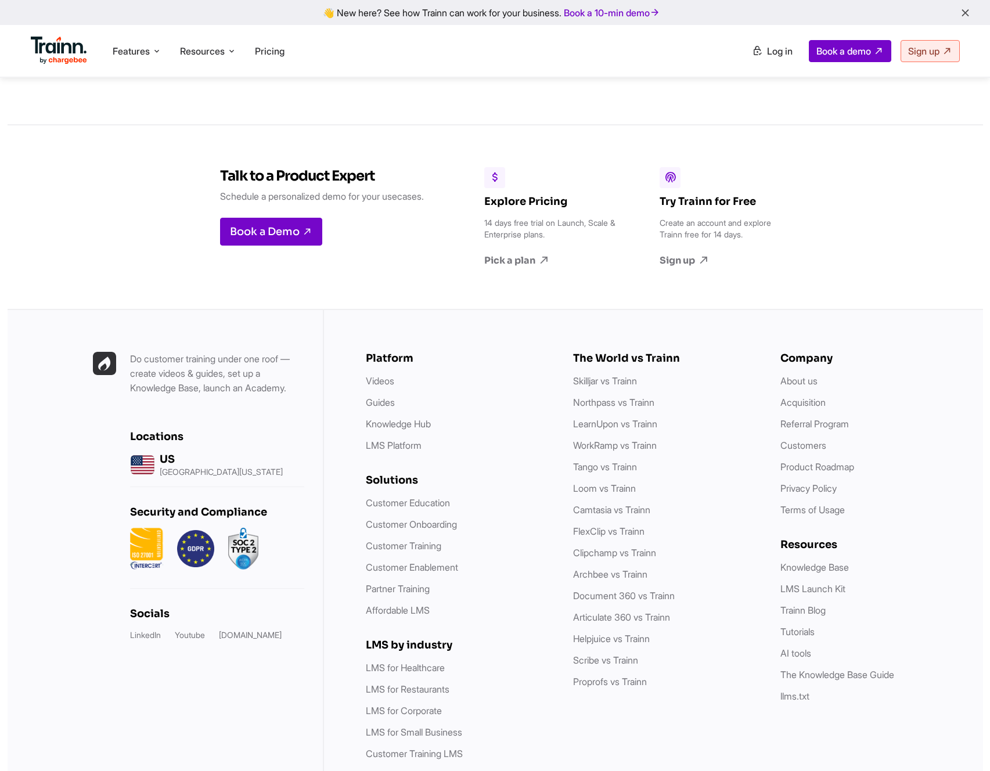
scroll to position [4479, 0]
click at [796, 417] on link "Referral Program" at bounding box center [814, 423] width 68 height 12
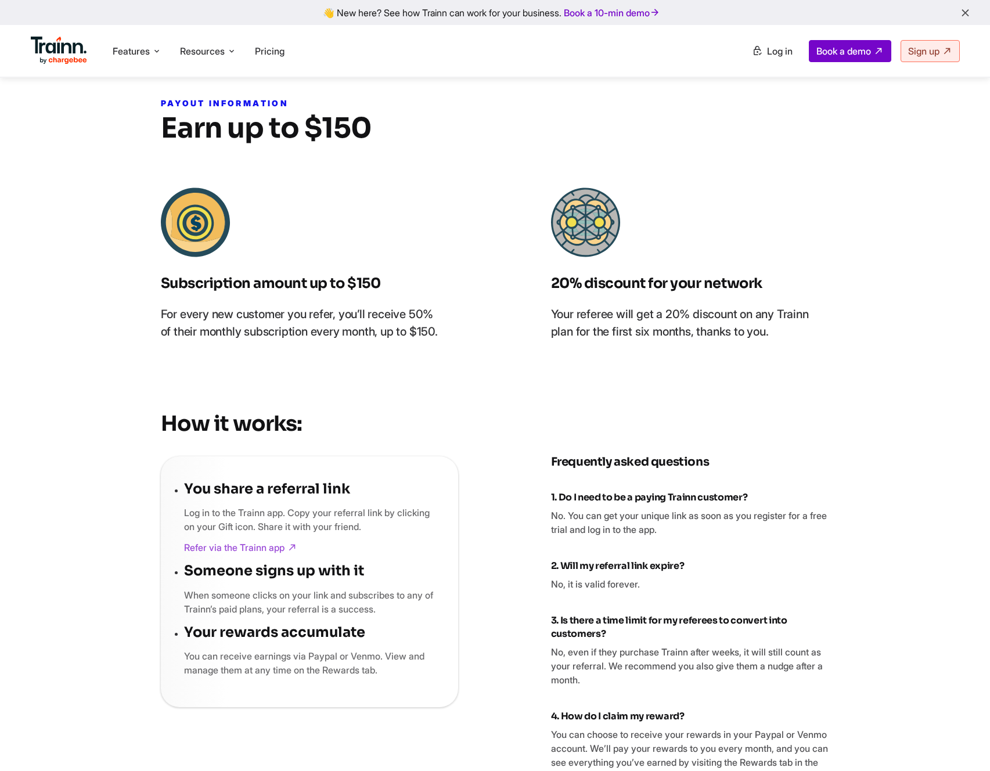
scroll to position [447, 0]
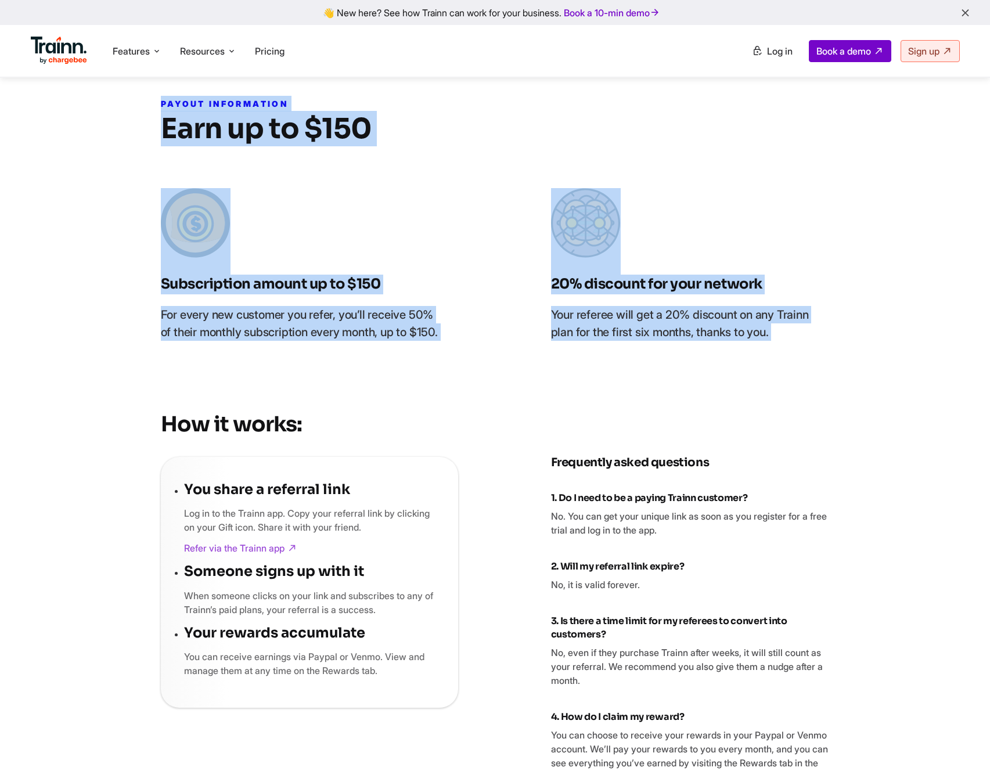
drag, startPoint x: 141, startPoint y: 107, endPoint x: 795, endPoint y: 420, distance: 725.1
click at [796, 420] on div "YOU GROW. WE GROW. Refer a Friend. Get Rewarded Enjoying Trainn and think other…" at bounding box center [495, 386] width 975 height 1419
click at [795, 420] on div "YOU GROW. WE GROW. Refer a Friend. Get Rewarded Enjoying Trainn and think other…" at bounding box center [495, 386] width 975 height 1419
drag, startPoint x: 757, startPoint y: 404, endPoint x: 99, endPoint y: 100, distance: 725.3
click at [99, 100] on div "YOU GROW. WE GROW. Refer a Friend. Get Rewarded Enjoying Trainn and think other…" at bounding box center [495, 386] width 975 height 1419
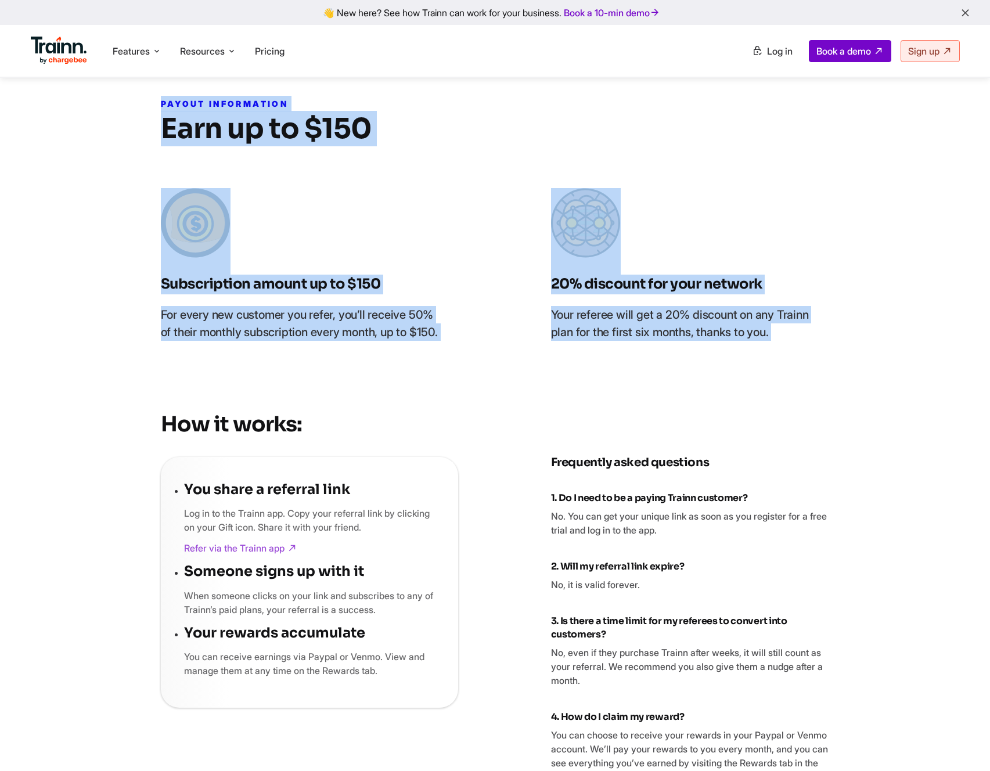
click at [99, 100] on div "YOU GROW. WE GROW. Refer a Friend. Get Rewarded Enjoying Trainn and think other…" at bounding box center [495, 386] width 975 height 1419
drag, startPoint x: 99, startPoint y: 100, endPoint x: 773, endPoint y: 424, distance: 748.1
click at [773, 424] on div "YOU GROW. WE GROW. Refer a Friend. Get Rewarded Enjoying Trainn and think other…" at bounding box center [495, 386] width 975 height 1419
drag, startPoint x: 646, startPoint y: 355, endPoint x: 118, endPoint y: 109, distance: 582.1
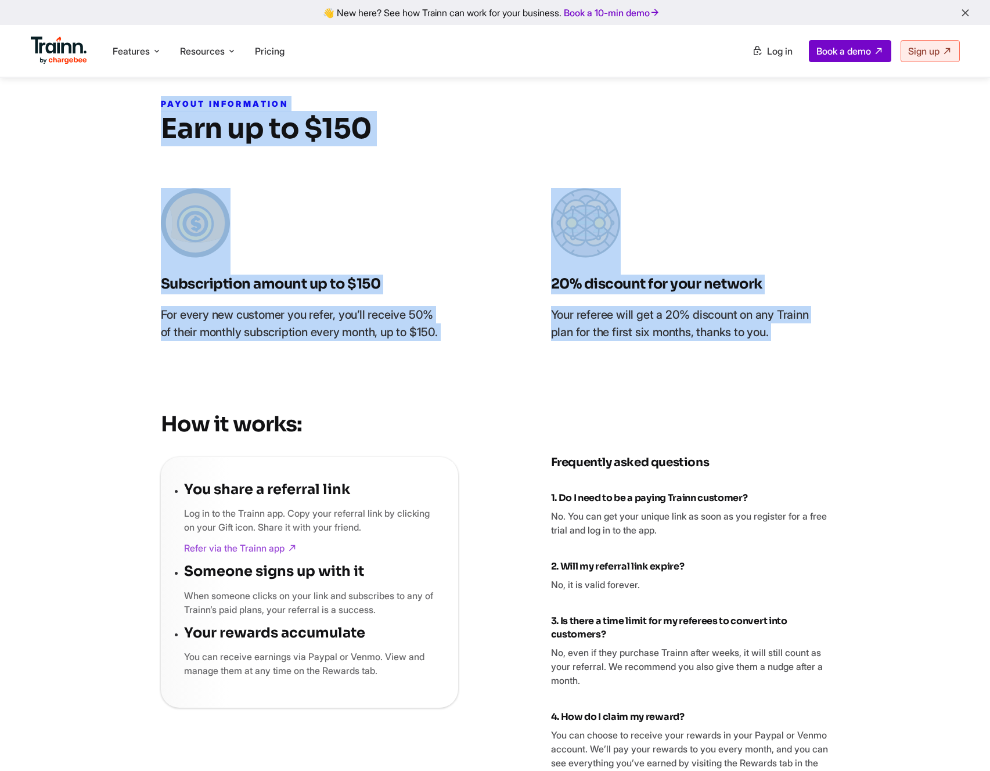
click at [118, 109] on div "YOU GROW. WE GROW. Refer a Friend. Get Rewarded Enjoying Trainn and think other…" at bounding box center [495, 386] width 975 height 1419
click at [119, 109] on section "PAYOUT INFORMATION Earn up to $150 Subscription amount up to $150 For every new…" at bounding box center [495, 224] width 752 height 256
drag, startPoint x: 118, startPoint y: 109, endPoint x: 806, endPoint y: 374, distance: 736.6
click at [806, 374] on div "YOU GROW. WE GROW. Refer a Friend. Get Rewarded Enjoying Trainn and think other…" at bounding box center [495, 386] width 975 height 1419
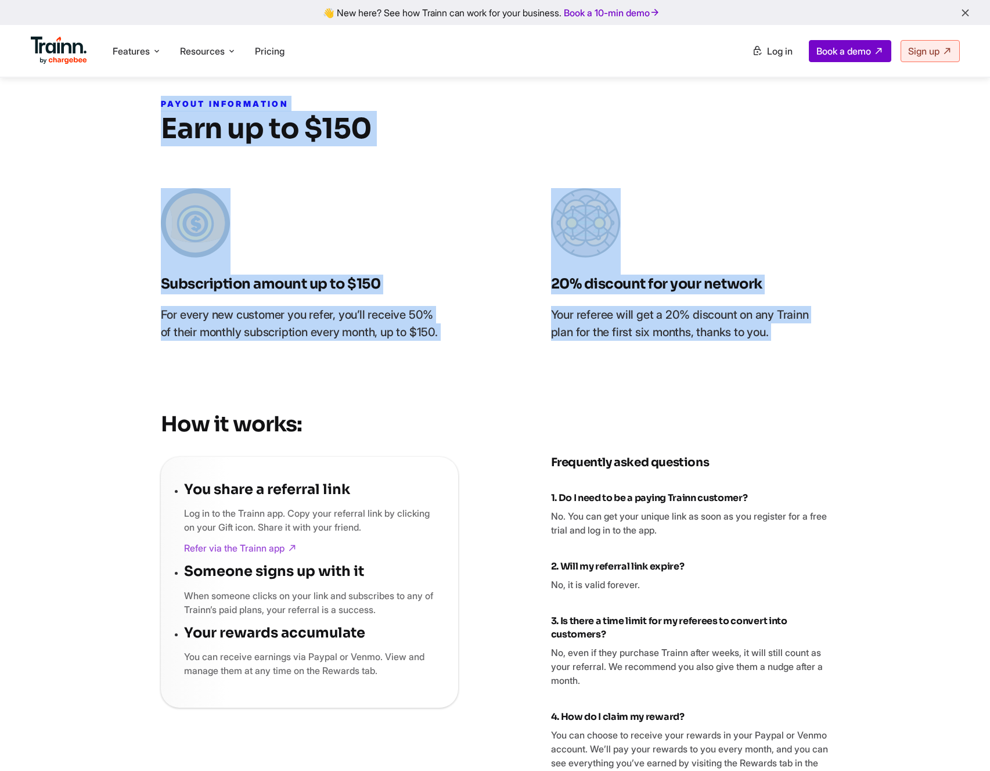
drag, startPoint x: 658, startPoint y: 345, endPoint x: 123, endPoint y: 89, distance: 593.4
click at [123, 89] on div "YOU GROW. WE GROW. Refer a Friend. Get Rewarded Enjoying Trainn and think other…" at bounding box center [495, 386] width 975 height 1419
drag, startPoint x: 123, startPoint y: 89, endPoint x: 821, endPoint y: 370, distance: 752.6
click at [821, 370] on div "YOU GROW. WE GROW. Refer a Friend. Get Rewarded Enjoying Trainn and think other…" at bounding box center [495, 386] width 975 height 1419
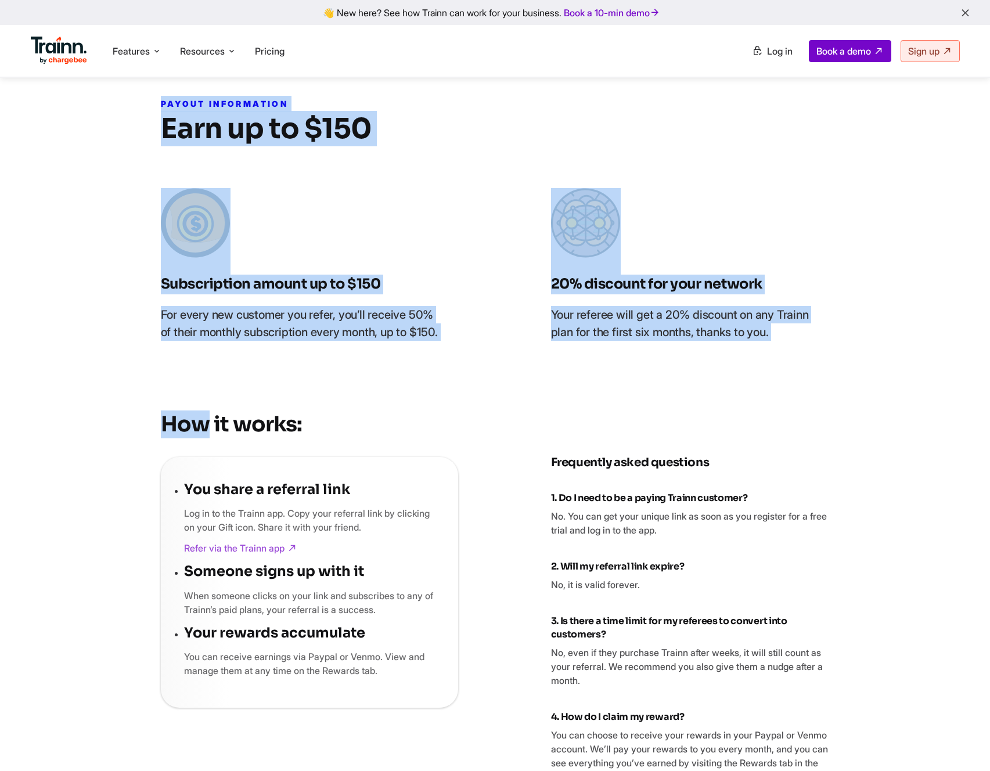
click at [821, 370] on div "YOU GROW. WE GROW. Refer a Friend. Get Rewarded Enjoying Trainn and think other…" at bounding box center [495, 386] width 975 height 1419
drag, startPoint x: 685, startPoint y: 311, endPoint x: 162, endPoint y: 100, distance: 564.3
click at [167, 101] on div "YOU GROW. WE GROW. Refer a Friend. Get Rewarded Enjoying Trainn and think other…" at bounding box center [495, 386] width 975 height 1419
click at [161, 100] on span "PAYOUT INFORMATION" at bounding box center [224, 104] width 127 height 10
drag, startPoint x: 160, startPoint y: 100, endPoint x: 923, endPoint y: 351, distance: 802.6
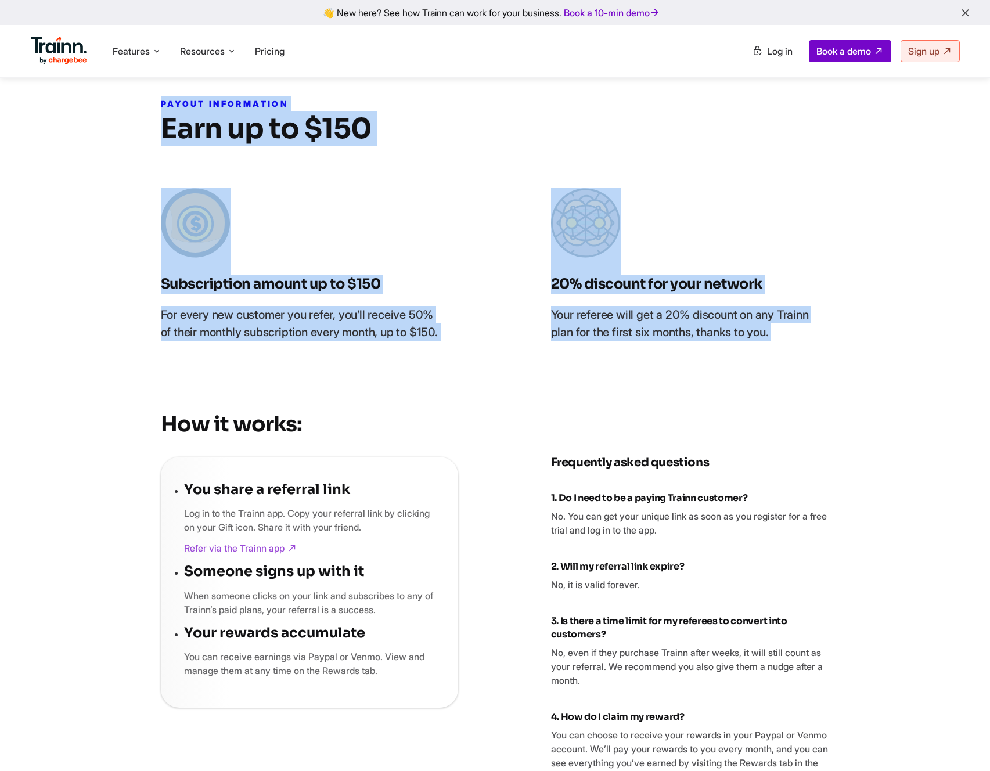
click at [923, 351] on div "YOU GROW. WE GROW. Refer a Friend. Get Rewarded Enjoying Trainn and think other…" at bounding box center [495, 386] width 975 height 1419
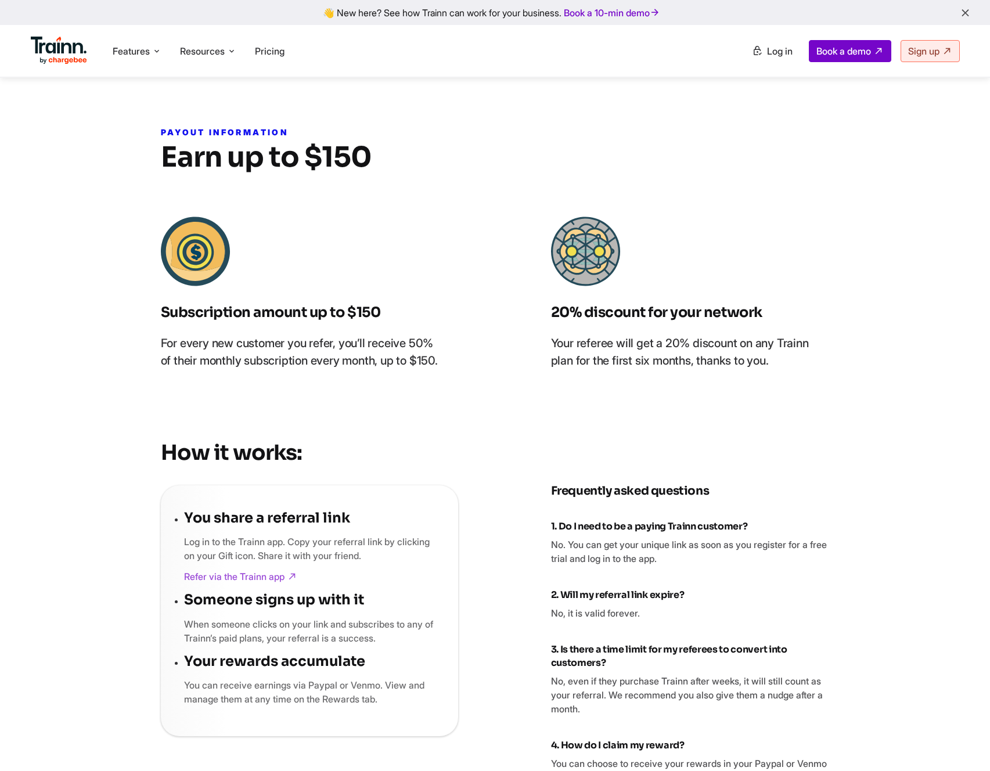
scroll to position [439, 0]
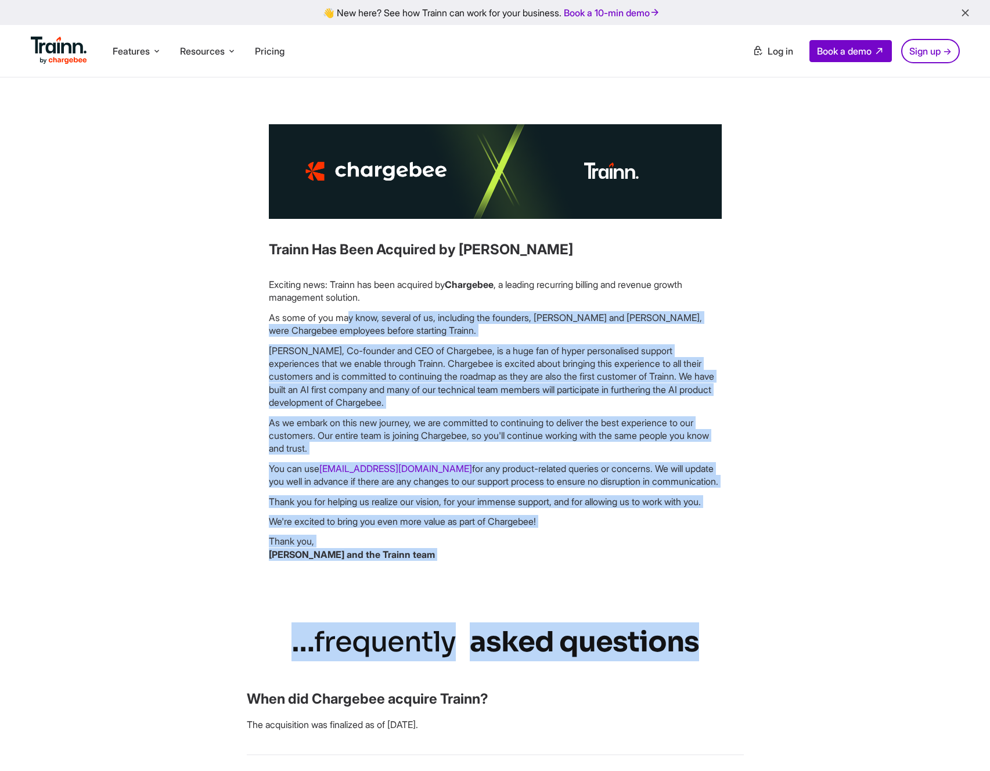
drag, startPoint x: 239, startPoint y: 306, endPoint x: 508, endPoint y: 594, distance: 393.8
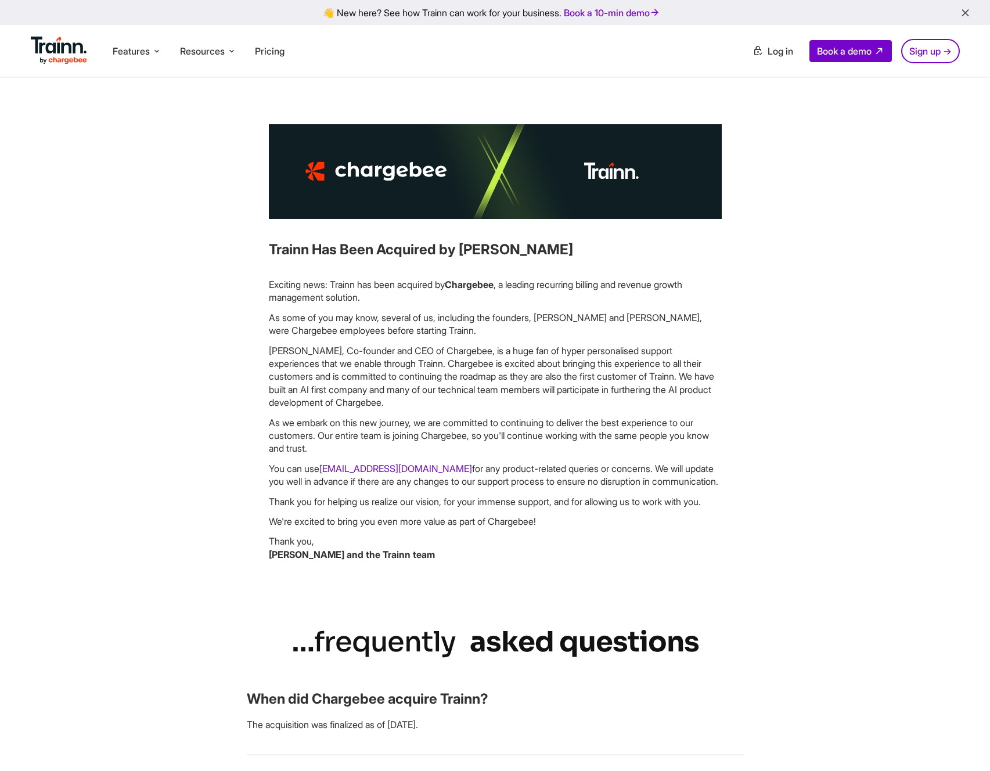
click at [476, 570] on div "Trainn Has Been Acquired by [PERSON_NAME] Exciting news: Trainn has been acquir…" at bounding box center [495, 347] width 453 height 446
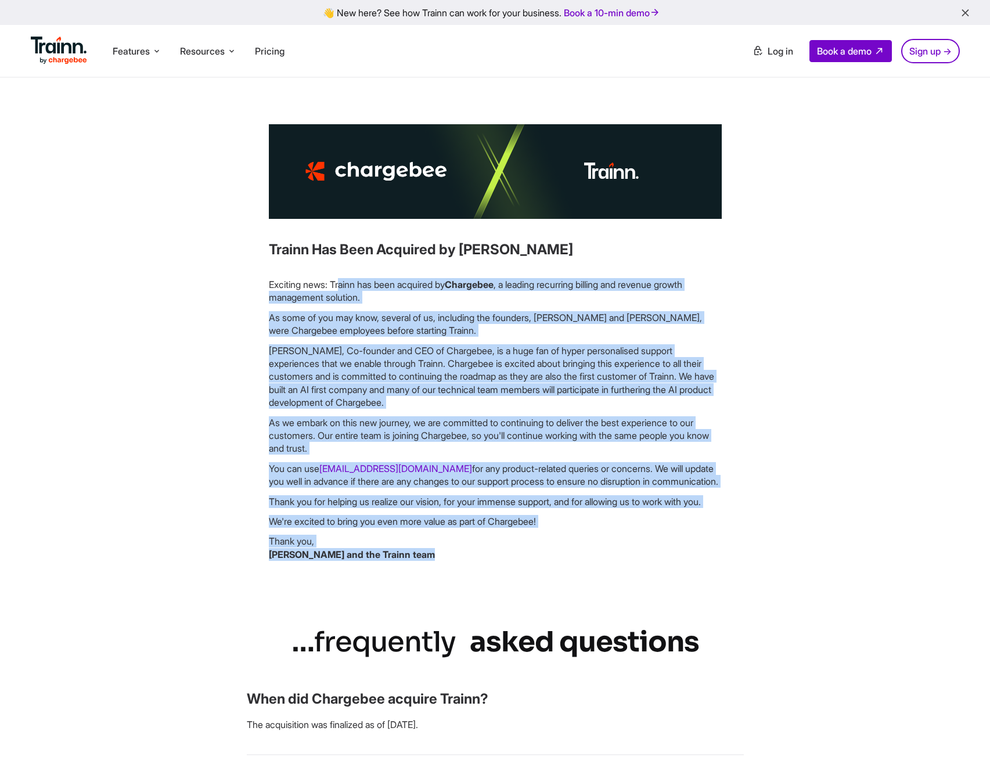
drag, startPoint x: 454, startPoint y: 539, endPoint x: 283, endPoint y: 271, distance: 317.6
click at [283, 271] on div "Trainn Has Been Acquired by Chargebee Exciting news: Trainn has been acquired b…" at bounding box center [495, 347] width 453 height 446
click at [282, 271] on div "Trainn Has Been Acquired by Chargebee Exciting news: Trainn has been acquired b…" at bounding box center [495, 347] width 453 height 446
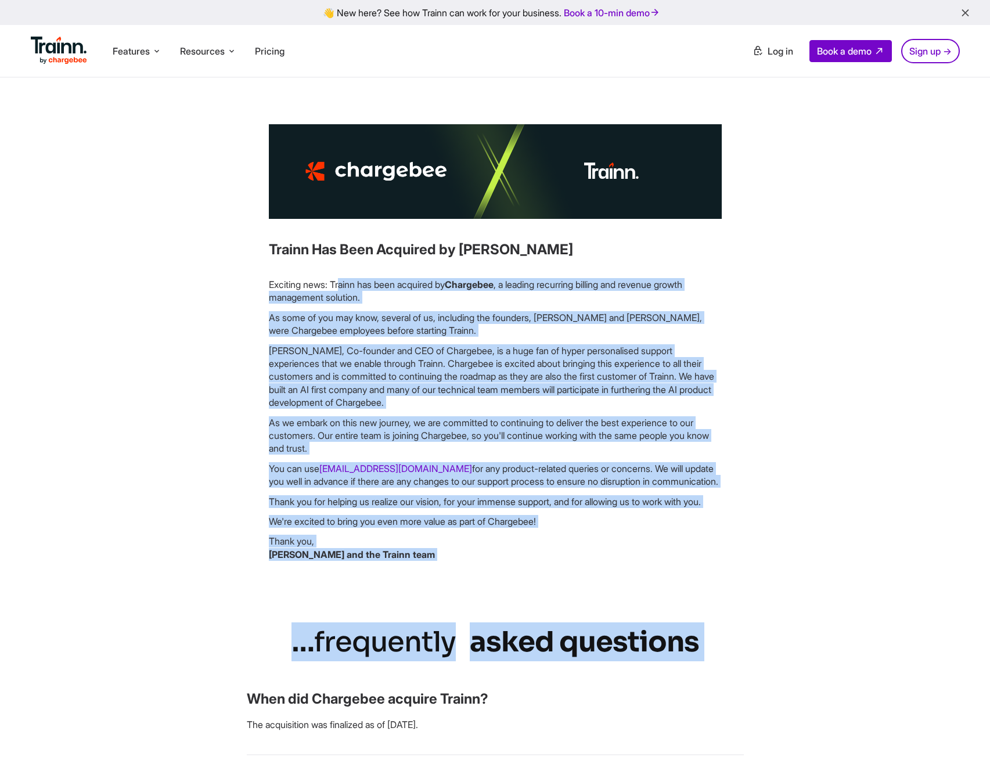
drag, startPoint x: 282, startPoint y: 271, endPoint x: 505, endPoint y: 607, distance: 403.2
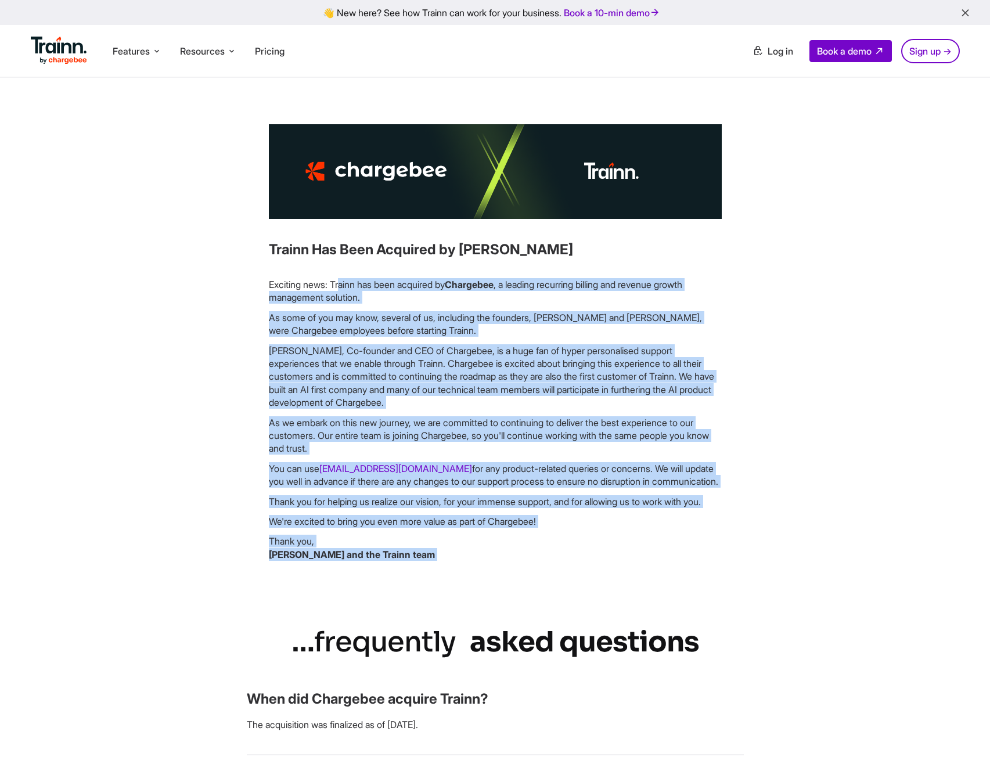
drag, startPoint x: 472, startPoint y: 583, endPoint x: 258, endPoint y: 279, distance: 372.0
click at [258, 279] on div "Trainn Has Been Acquired by Chargebee Exciting news: Trainn has been acquired b…" at bounding box center [494, 347] width 601 height 446
drag, startPoint x: 258, startPoint y: 279, endPoint x: 481, endPoint y: 578, distance: 373.3
click at [481, 570] on div "Trainn Has Been Acquired by Chargebee Exciting news: Trainn has been acquired b…" at bounding box center [494, 347] width 601 height 446
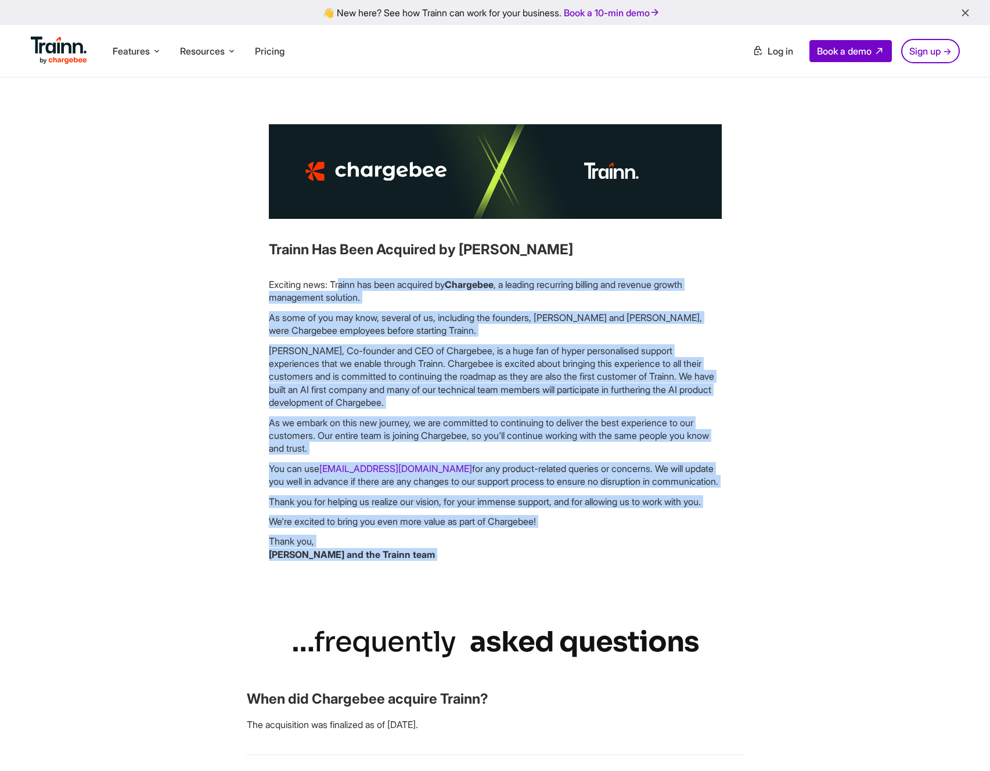
click at [481, 570] on div "Trainn Has Been Acquired by Chargebee Exciting news: Trainn has been acquired b…" at bounding box center [495, 347] width 453 height 446
drag, startPoint x: 472, startPoint y: 566, endPoint x: 226, endPoint y: 291, distance: 369.1
click at [226, 291] on div "Trainn Has Been Acquired by Chargebee Exciting news: Trainn has been acquired b…" at bounding box center [494, 347] width 601 height 446
drag, startPoint x: 234, startPoint y: 280, endPoint x: 472, endPoint y: 568, distance: 373.1
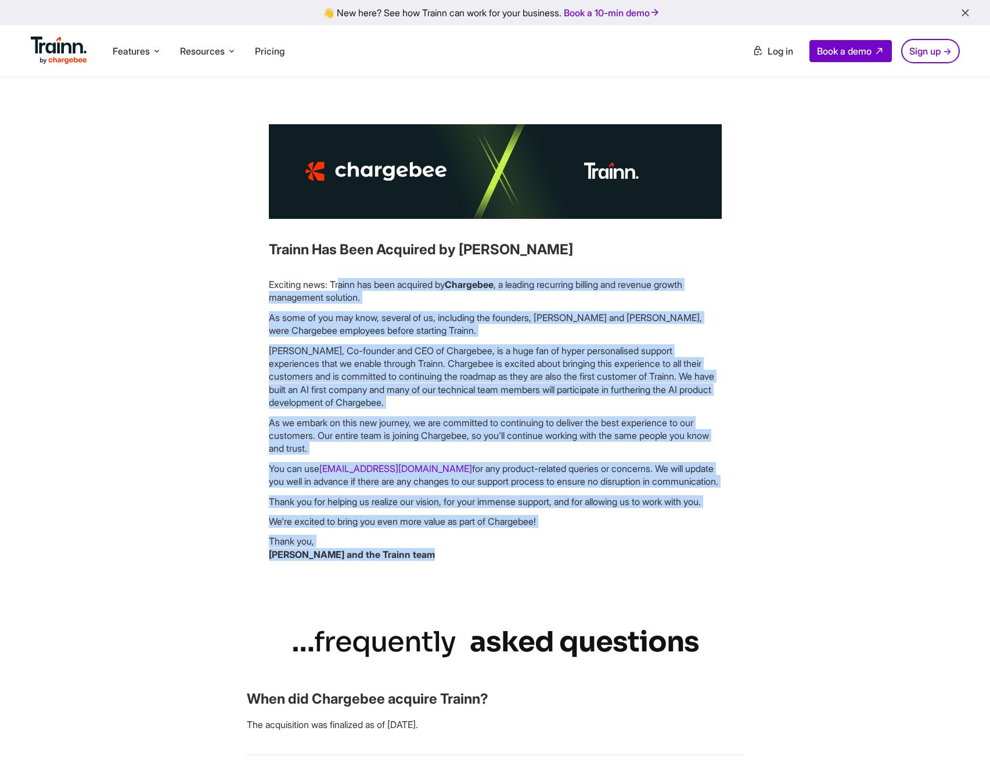
click at [472, 568] on div "Trainn Has Been Acquired by Chargebee Exciting news: Trainn has been acquired b…" at bounding box center [494, 347] width 601 height 446
click at [472, 561] on p "Thank you, Sumana, Vivek and the Trainn team" at bounding box center [495, 548] width 453 height 26
drag, startPoint x: 472, startPoint y: 568, endPoint x: 260, endPoint y: 274, distance: 362.6
click at [260, 274] on div "Trainn Has Been Acquired by Chargebee Exciting news: Trainn has been acquired b…" at bounding box center [494, 347] width 601 height 446
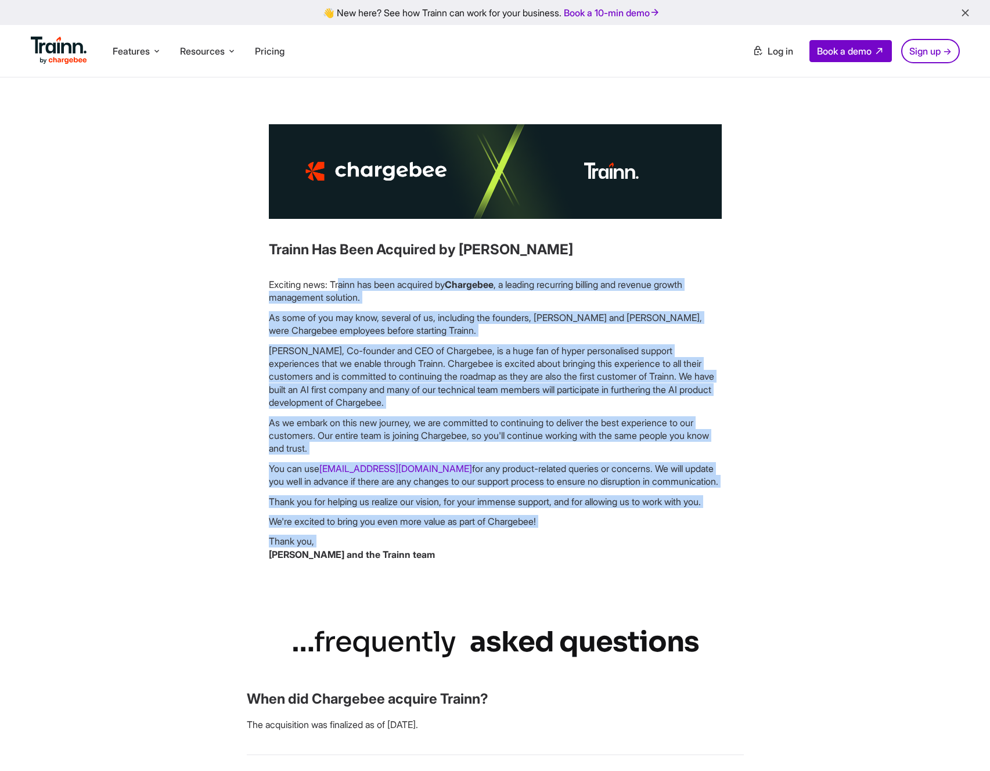
drag, startPoint x: 260, startPoint y: 274, endPoint x: 461, endPoint y: 553, distance: 343.9
click at [460, 553] on div "Trainn Has Been Acquired by Chargebee Exciting news: Trainn has been acquired b…" at bounding box center [494, 347] width 601 height 446
click at [461, 553] on p "Thank you, Sumana, Vivek and the Trainn team" at bounding box center [495, 548] width 453 height 26
drag, startPoint x: 457, startPoint y: 566, endPoint x: 246, endPoint y: 281, distance: 355.1
click at [246, 281] on div "Trainn Has Been Acquired by Chargebee Exciting news: Trainn has been acquired b…" at bounding box center [494, 347] width 601 height 446
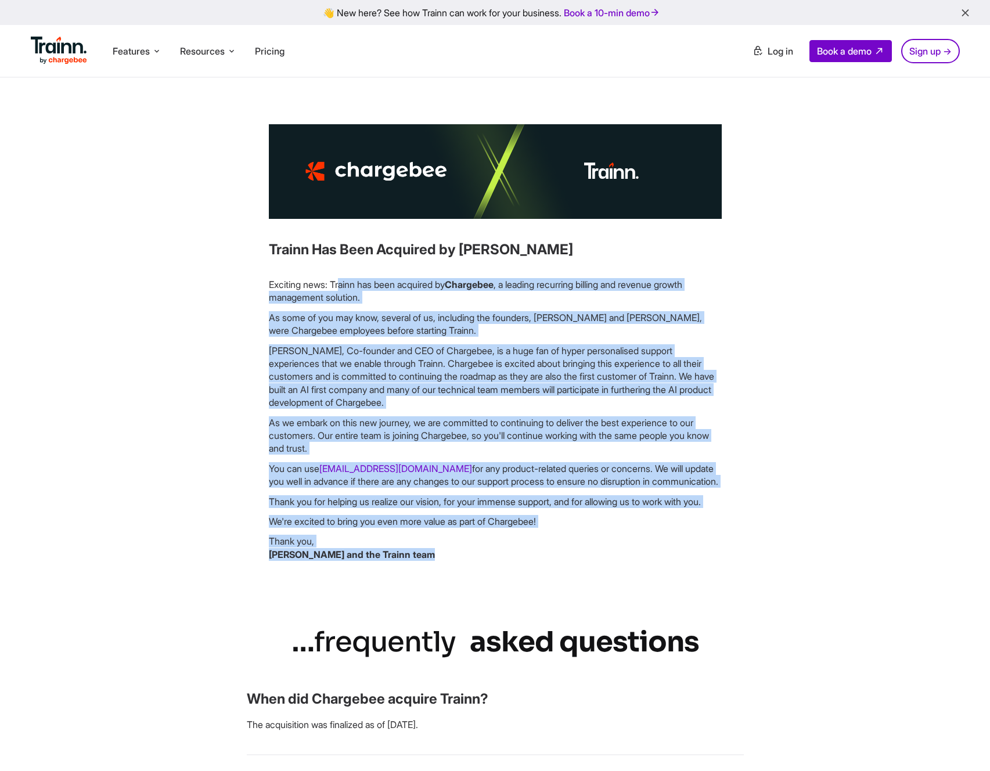
click at [246, 281] on div "Trainn Has Been Acquired by Chargebee Exciting news: Trainn has been acquired b…" at bounding box center [494, 347] width 601 height 446
drag, startPoint x: 246, startPoint y: 281, endPoint x: 481, endPoint y: 564, distance: 367.6
click at [481, 564] on div "Trainn Has Been Acquired by Chargebee Exciting news: Trainn has been acquired b…" at bounding box center [494, 347] width 601 height 446
click at [481, 561] on p "Thank you, Sumana, Vivek and the Trainn team" at bounding box center [495, 548] width 453 height 26
drag, startPoint x: 409, startPoint y: 474, endPoint x: 276, endPoint y: 300, distance: 219.0
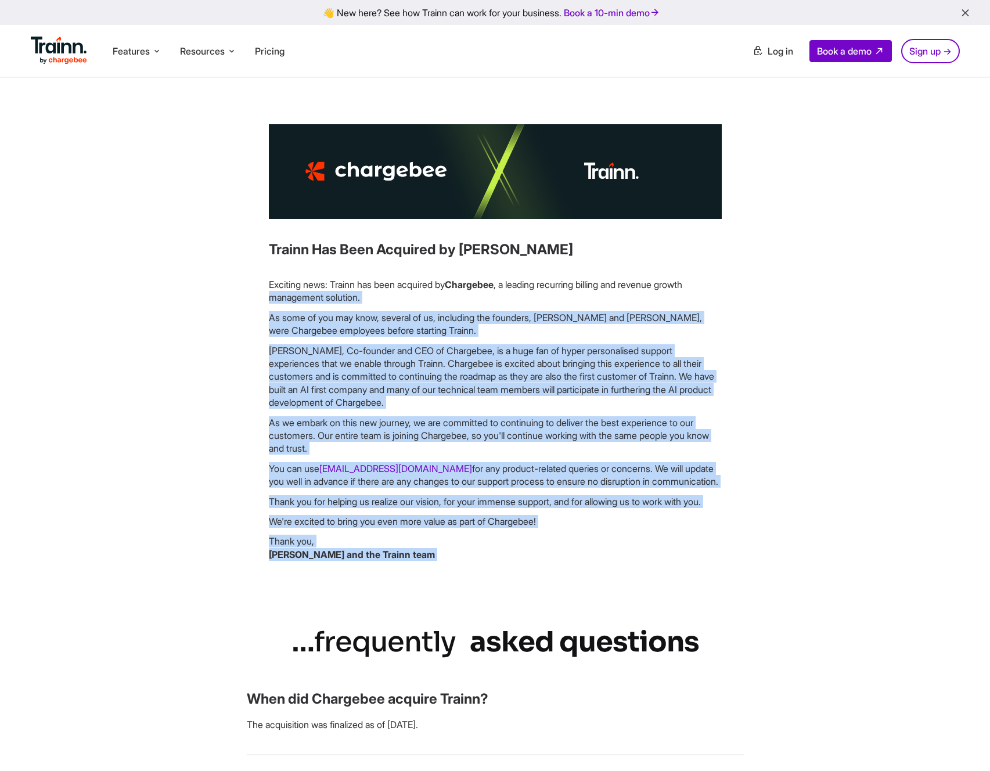
click at [276, 300] on div "Exciting news: Trainn has been acquired by Chargebee , a leading recurring bill…" at bounding box center [495, 419] width 453 height 283
drag, startPoint x: 257, startPoint y: 278, endPoint x: 580, endPoint y: 561, distance: 430.2
click at [581, 560] on div "Trainn Has Been Acquired by Chargebee Exciting news: Trainn has been acquired b…" at bounding box center [494, 347] width 601 height 446
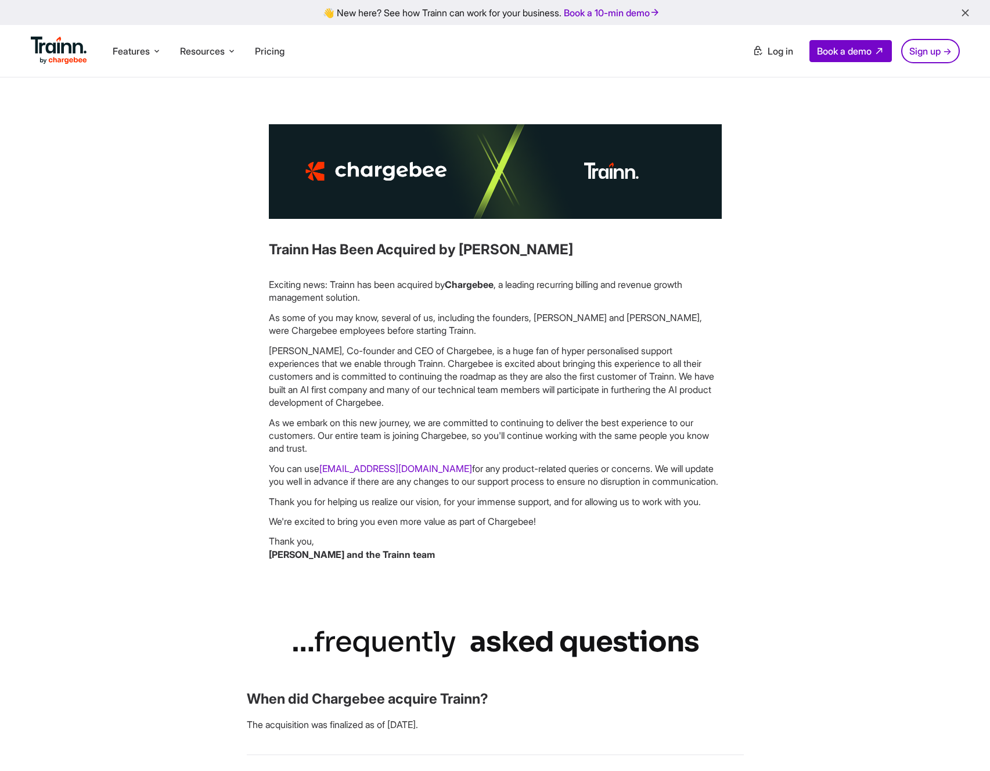
click at [580, 561] on p "Thank you, Sumana, Vivek and the Trainn team" at bounding box center [495, 548] width 453 height 26
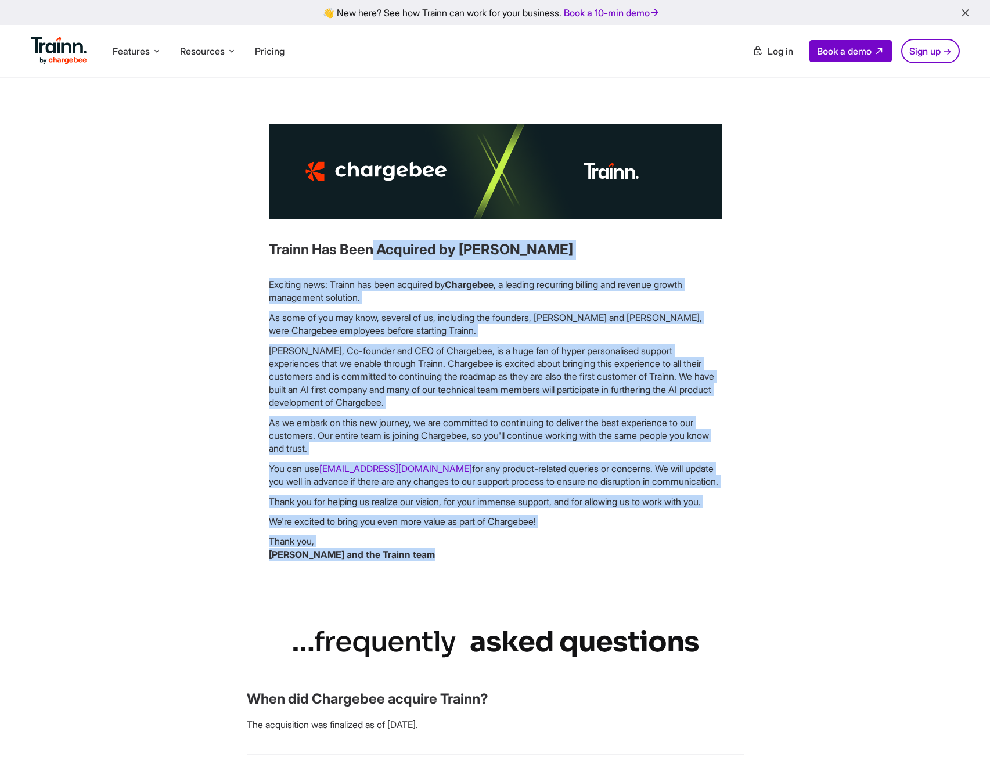
drag, startPoint x: 486, startPoint y: 568, endPoint x: 266, endPoint y: 254, distance: 383.7
click at [266, 247] on div "Trainn Has Been Acquired by Chargebee Exciting news: Trainn has been acquired b…" at bounding box center [494, 347] width 601 height 446
click at [258, 314] on div "Trainn Has Been Acquired by Chargebee Exciting news: Trainn has been acquired b…" at bounding box center [494, 347] width 601 height 446
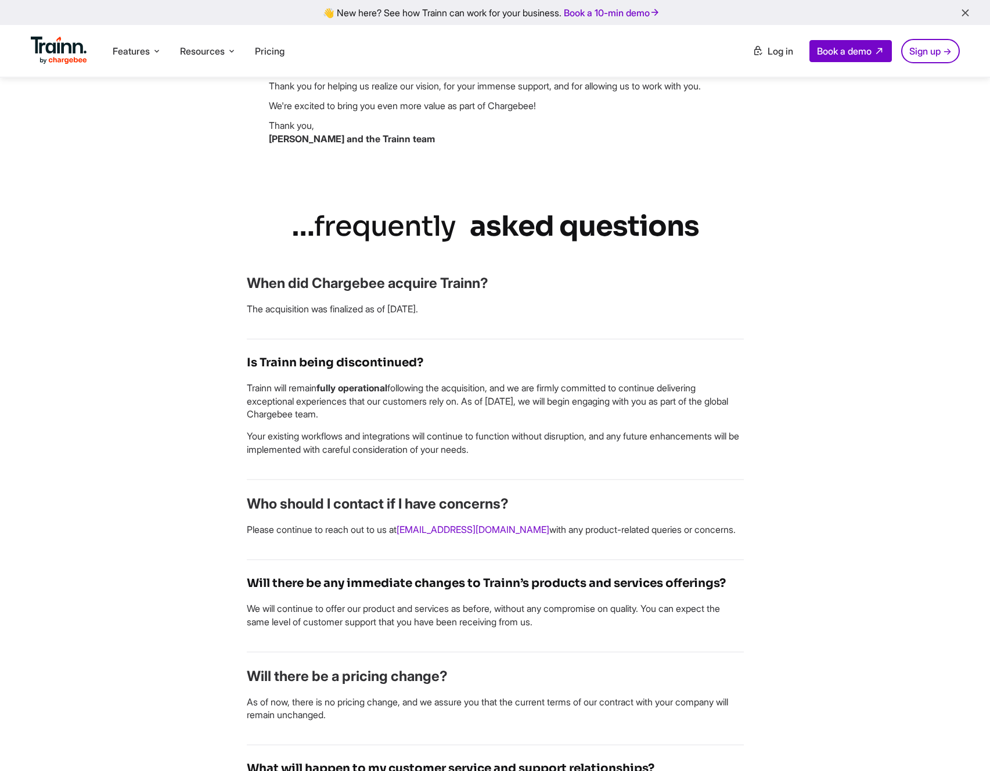
scroll to position [424, 0]
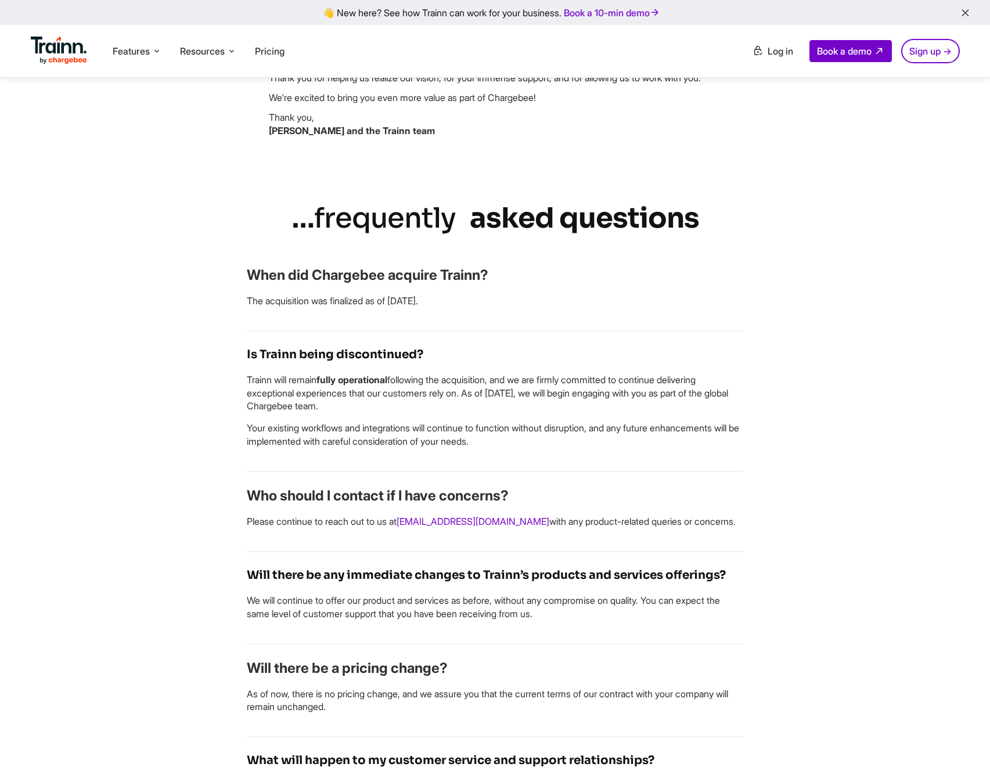
drag, startPoint x: 279, startPoint y: 313, endPoint x: 626, endPoint y: 323, distance: 346.6
click at [626, 323] on div "… frequently asked questions When did Chargebee acquire Trainn? The acquisition…" at bounding box center [494, 724] width 601 height 1053
click at [331, 441] on p "Your existing workflows and integrations will continue to function without disr…" at bounding box center [495, 434] width 497 height 26
drag, startPoint x: 757, startPoint y: 460, endPoint x: 215, endPoint y: 388, distance: 547.3
click at [215, 388] on div "… frequently asked questions When did Chargebee acquire Trainn? The acquisition…" at bounding box center [494, 724] width 601 height 1053
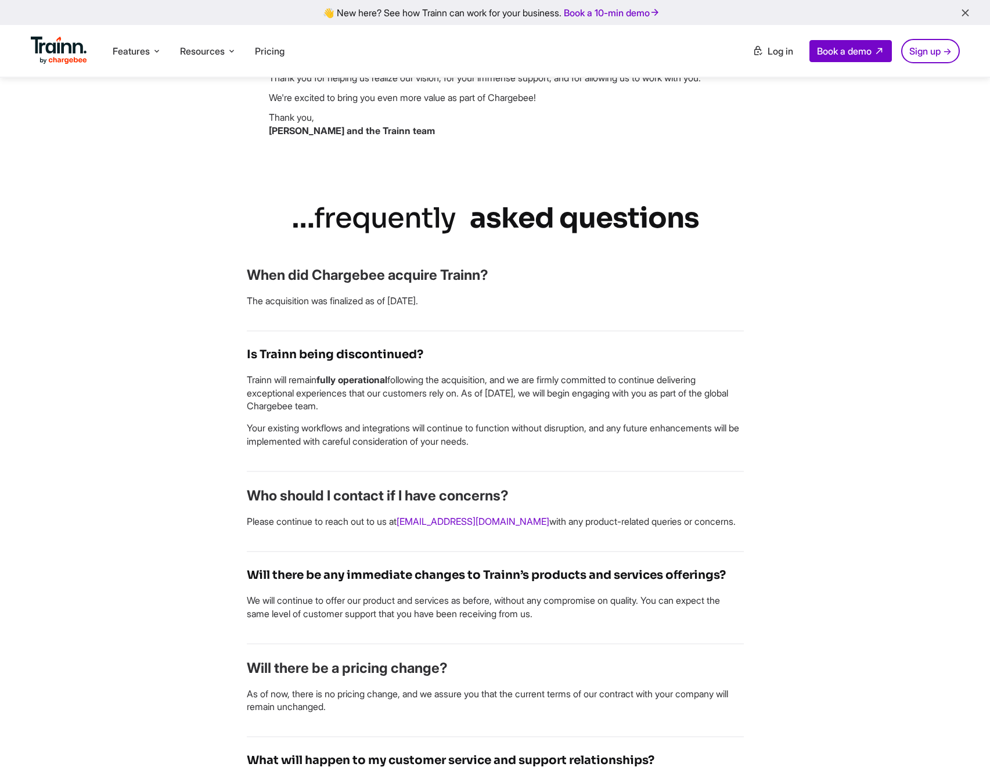
click at [215, 388] on div "… frequently asked questions When did Chargebee acquire Trainn? The acquisition…" at bounding box center [494, 724] width 601 height 1053
drag, startPoint x: 215, startPoint y: 388, endPoint x: 634, endPoint y: 479, distance: 428.7
click at [634, 479] on div "… frequently asked questions When did Chargebee acquire Trainn? The acquisition…" at bounding box center [494, 724] width 601 height 1053
click at [634, 472] on div "Is Trainn being discontinued? Trainn will remain fully operational following th…" at bounding box center [495, 401] width 497 height 140
drag, startPoint x: 626, startPoint y: 475, endPoint x: 136, endPoint y: 387, distance: 497.1
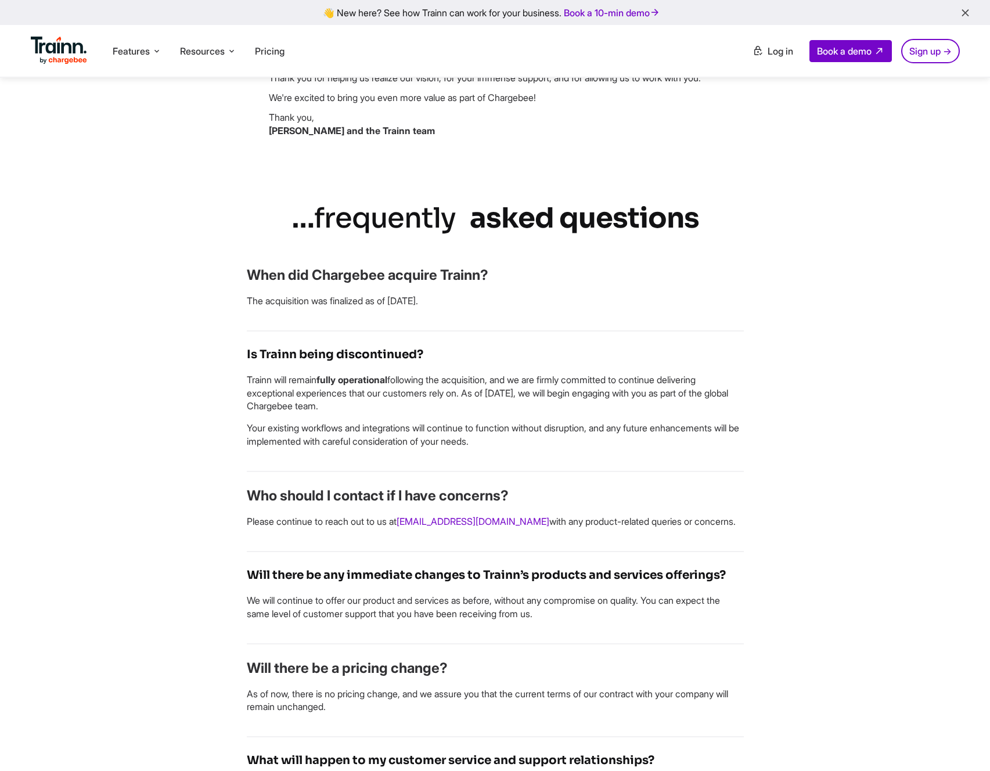
click at [136, 387] on div "Trainn Has Been Acquired by Chargebee Exciting news: Trainn has been acquired b…" at bounding box center [495, 476] width 836 height 1551
drag, startPoint x: 136, startPoint y: 387, endPoint x: 678, endPoint y: 464, distance: 546.9
click at [678, 464] on div "Trainn Has Been Acquired by Chargebee Exciting news: Trainn has been acquired b…" at bounding box center [495, 476] width 836 height 1551
click at [678, 464] on div "Is Trainn being discontinued? Trainn will remain fully operational following th…" at bounding box center [495, 401] width 497 height 140
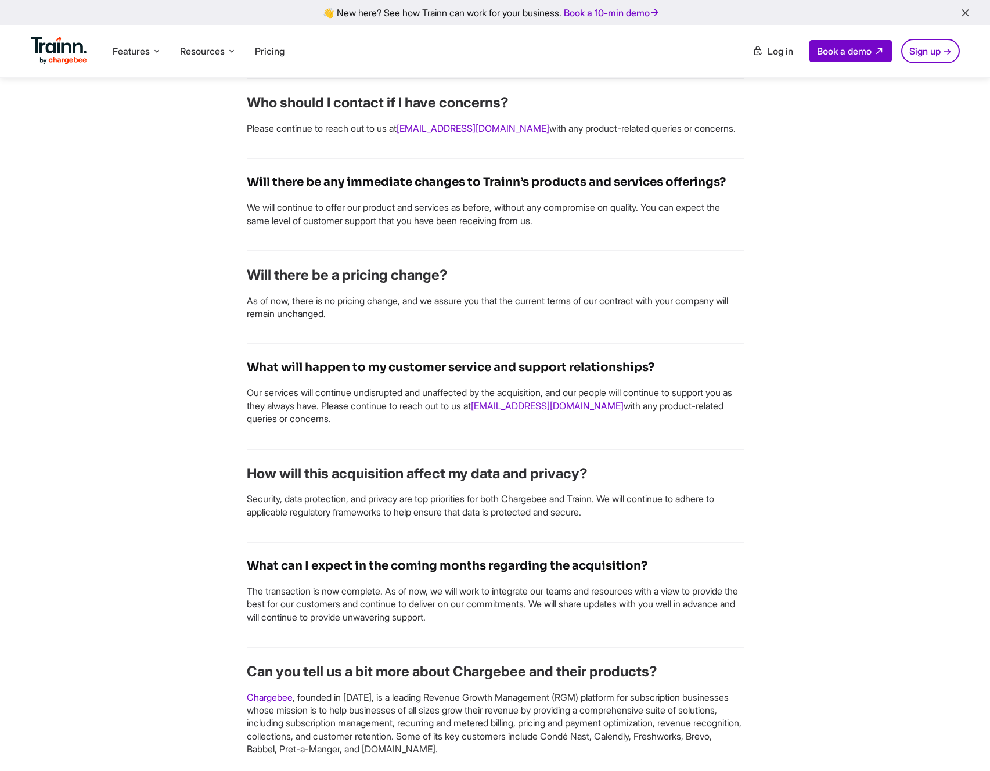
scroll to position [892, 0]
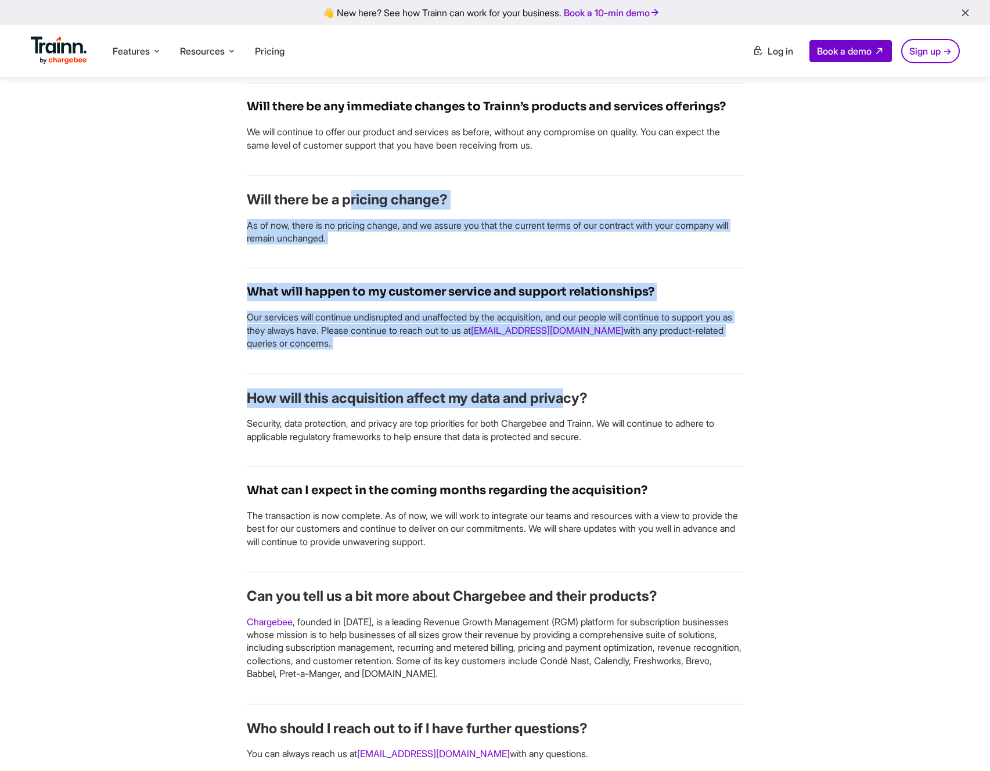
drag, startPoint x: 293, startPoint y: 230, endPoint x: 450, endPoint y: 404, distance: 234.2
click at [450, 404] on div "… frequently asked questions When did Chargebee acquire Trainn? The acquisition…" at bounding box center [494, 256] width 601 height 1053
click at [450, 404] on h3 "How will this acquisition affect my data and privacy?" at bounding box center [495, 398] width 497 height 20
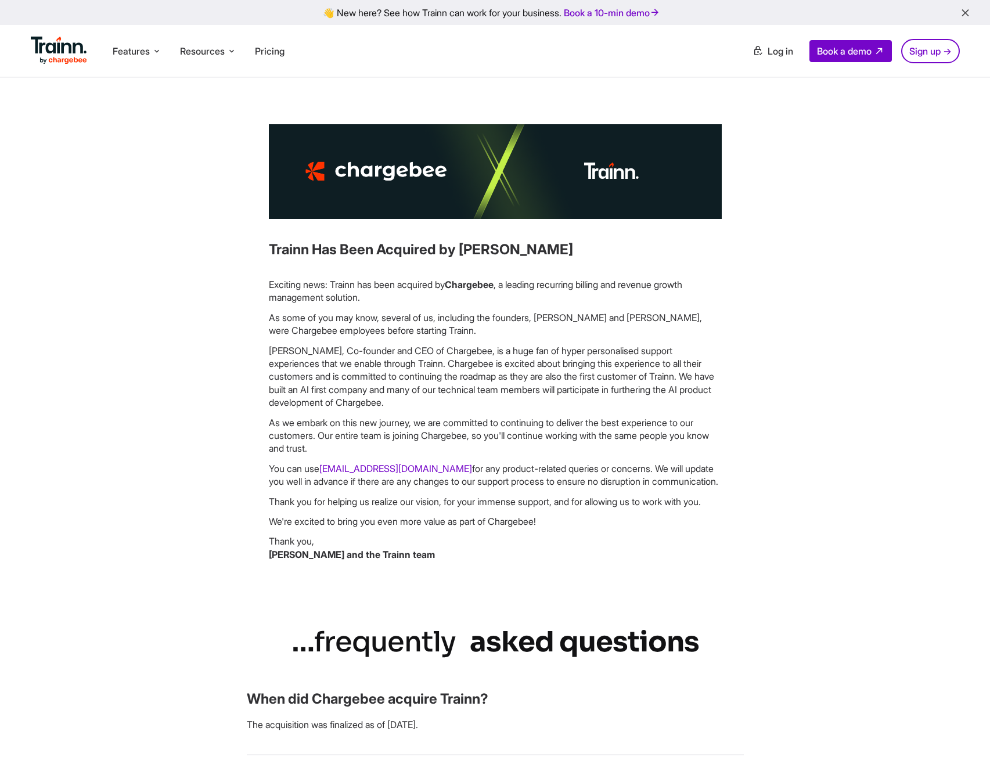
scroll to position [12, 0]
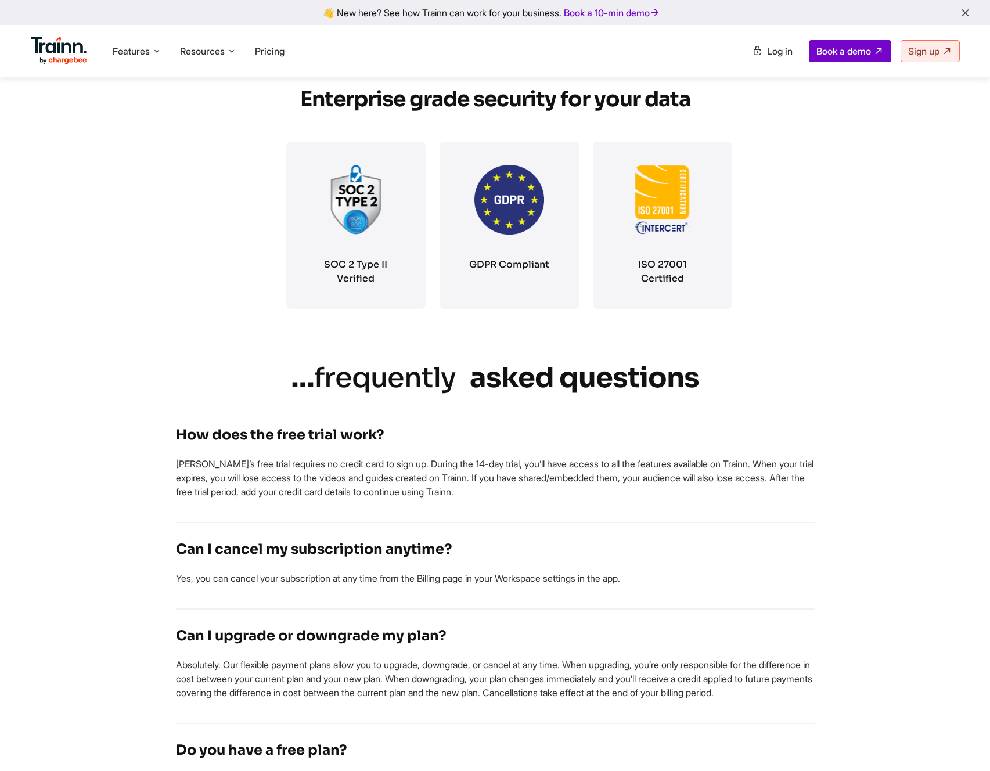
scroll to position [2013, 0]
